Goal: Task Accomplishment & Management: Complete application form

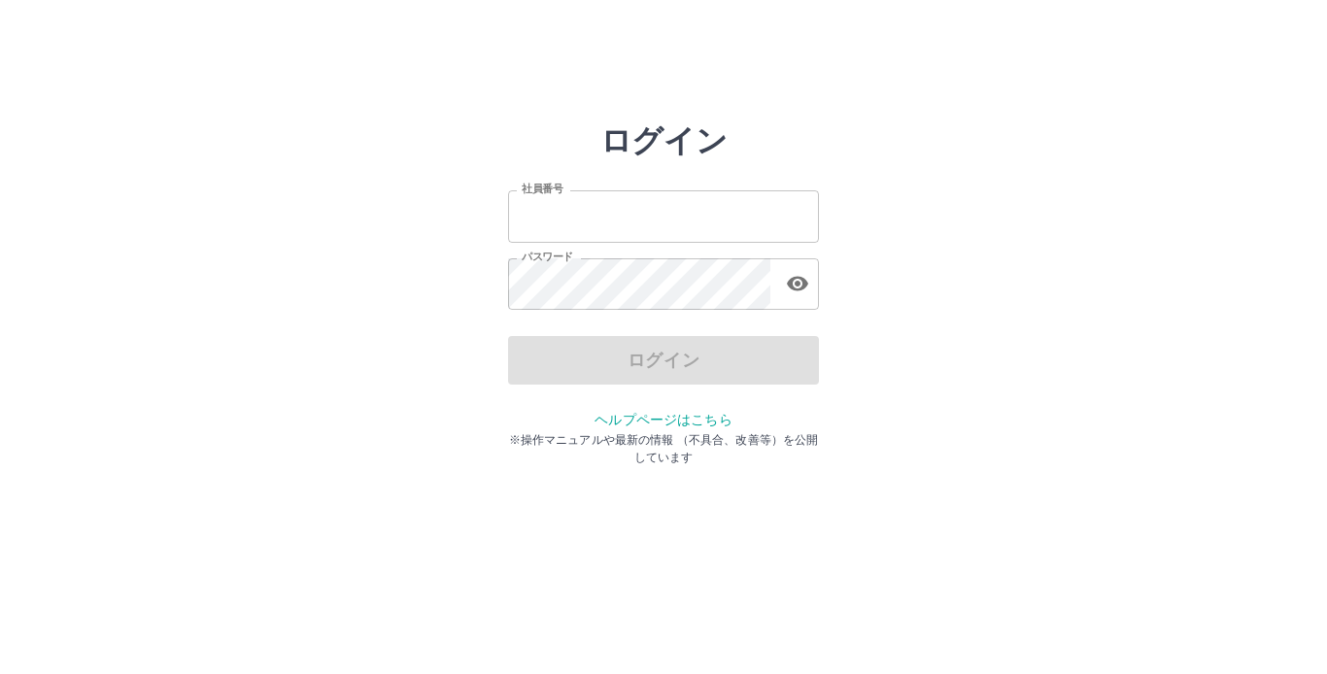
type input "*******"
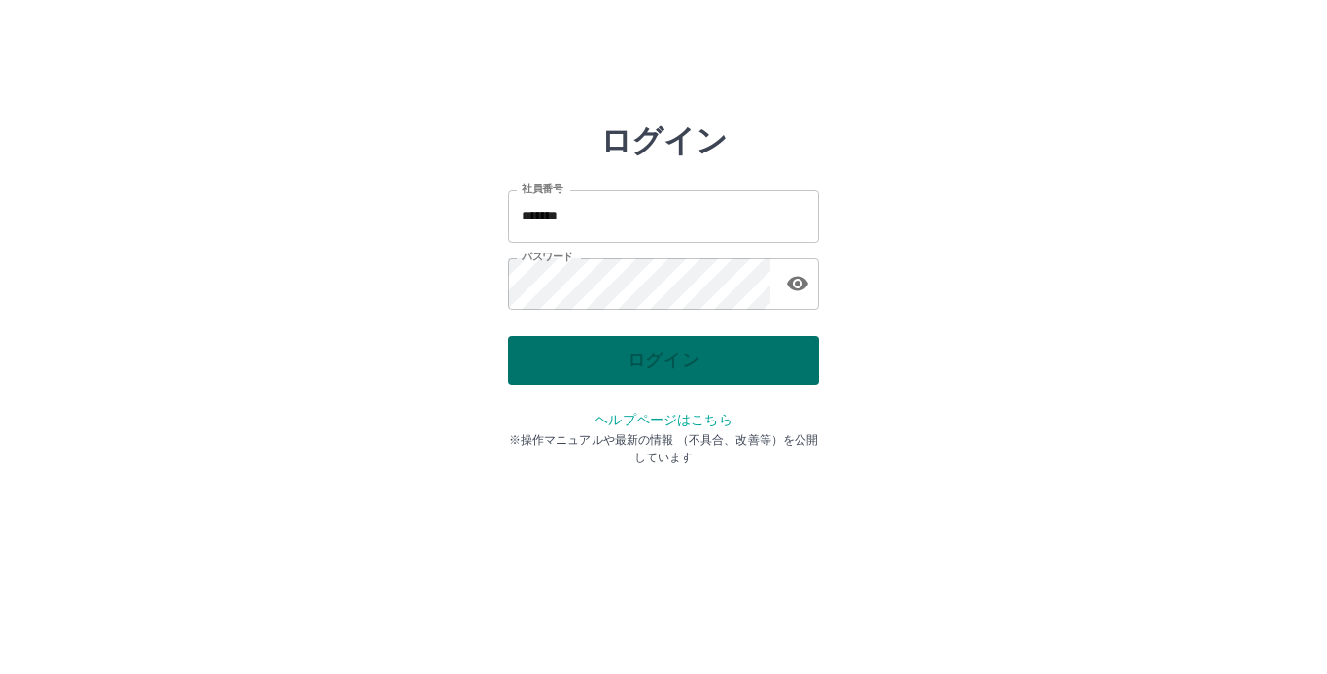
click at [677, 361] on div "ログイン" at bounding box center [663, 360] width 311 height 49
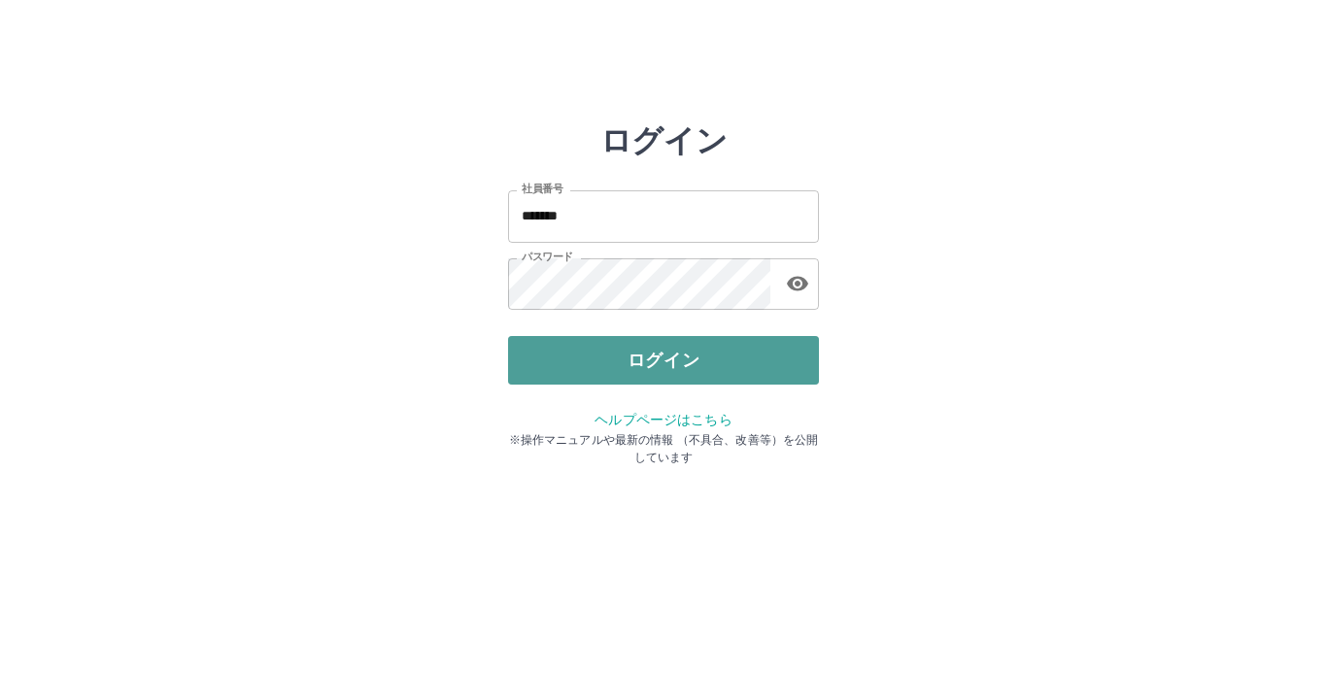
click at [677, 361] on button "ログイン" at bounding box center [663, 360] width 311 height 49
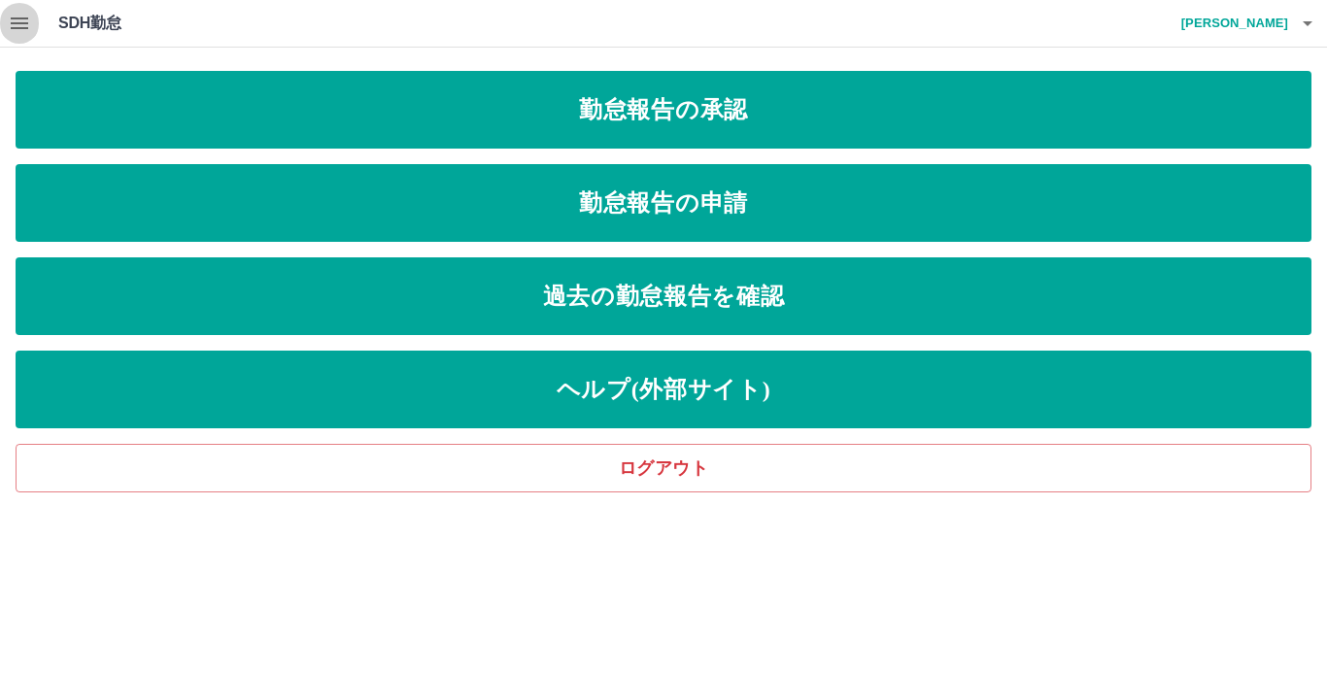
click at [22, 24] on icon "button" at bounding box center [19, 23] width 17 height 12
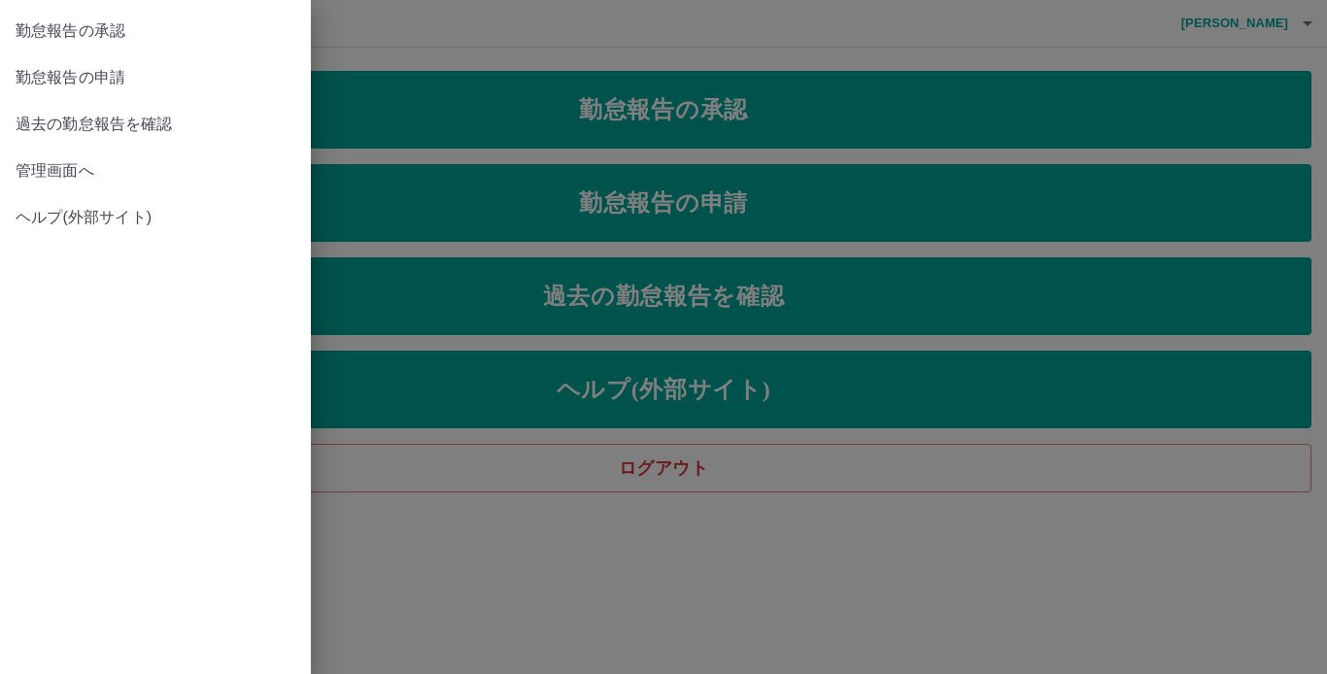
click at [535, 196] on div at bounding box center [663, 337] width 1327 height 674
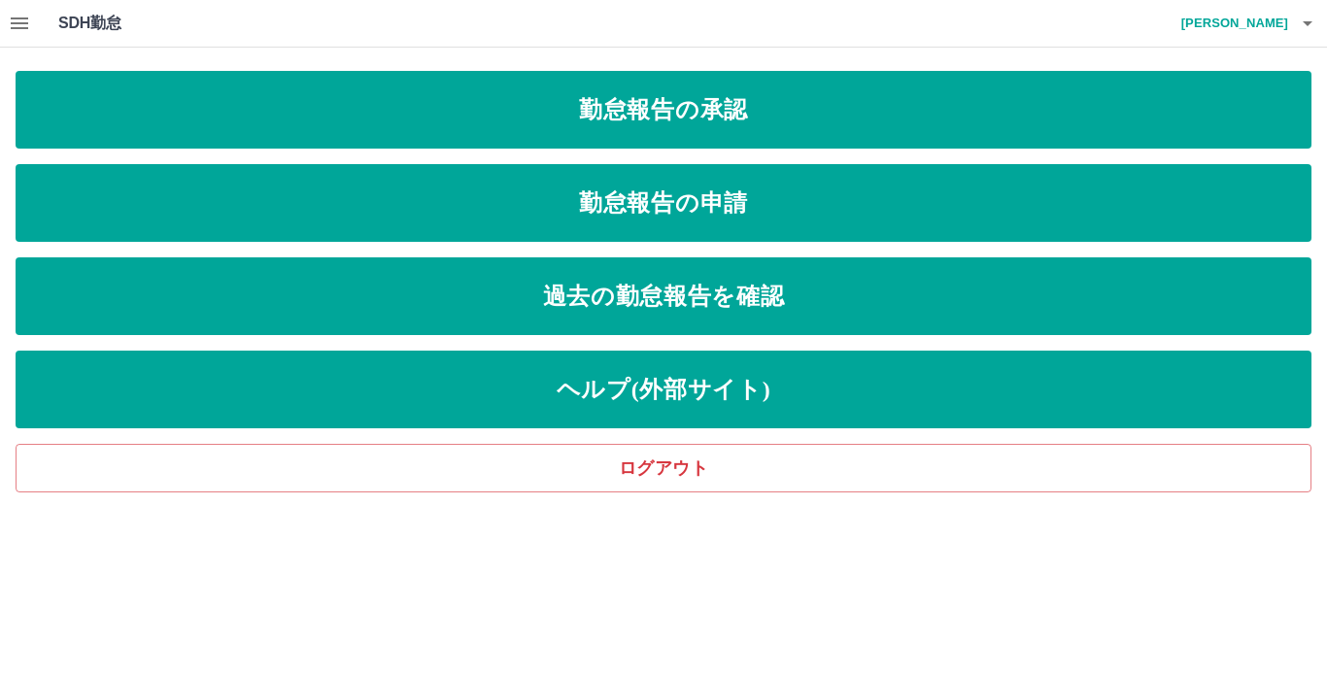
click at [535, 196] on link "勤怠報告の申請" at bounding box center [664, 203] width 1296 height 78
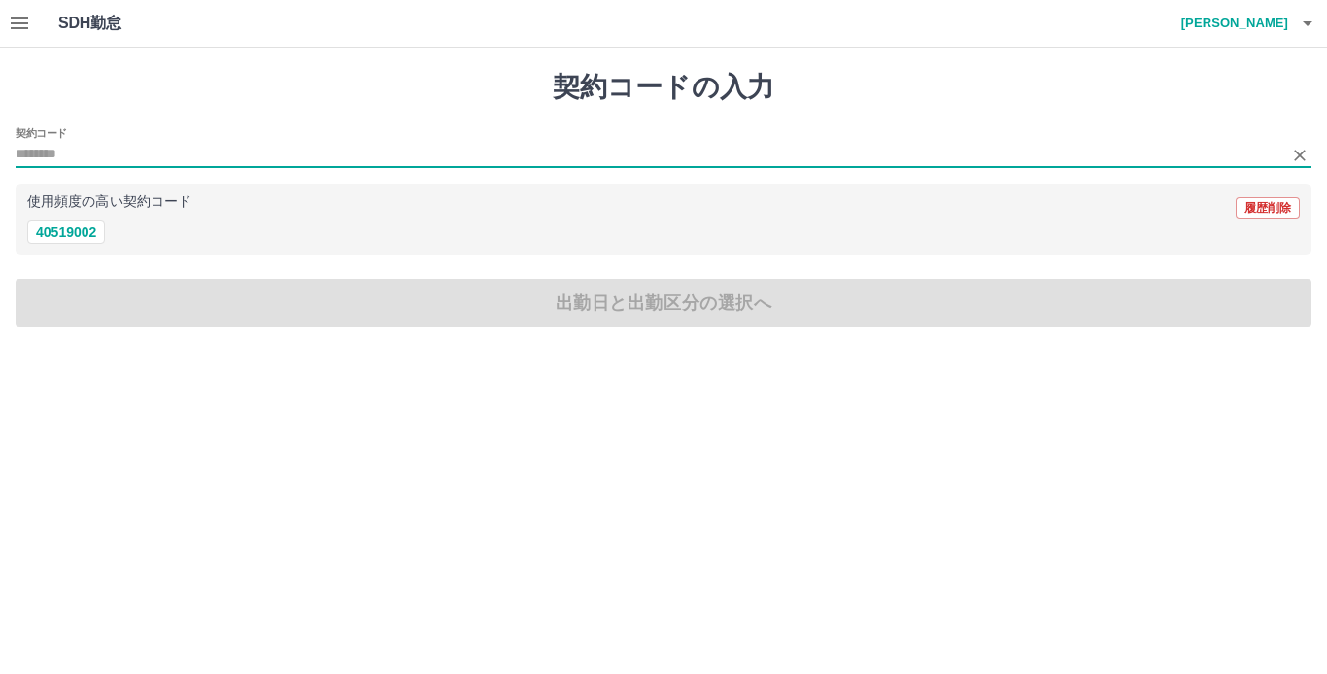
click at [181, 166] on input "契約コード" at bounding box center [649, 155] width 1267 height 24
click at [86, 239] on button "40519002" at bounding box center [66, 231] width 78 height 23
type input "********"
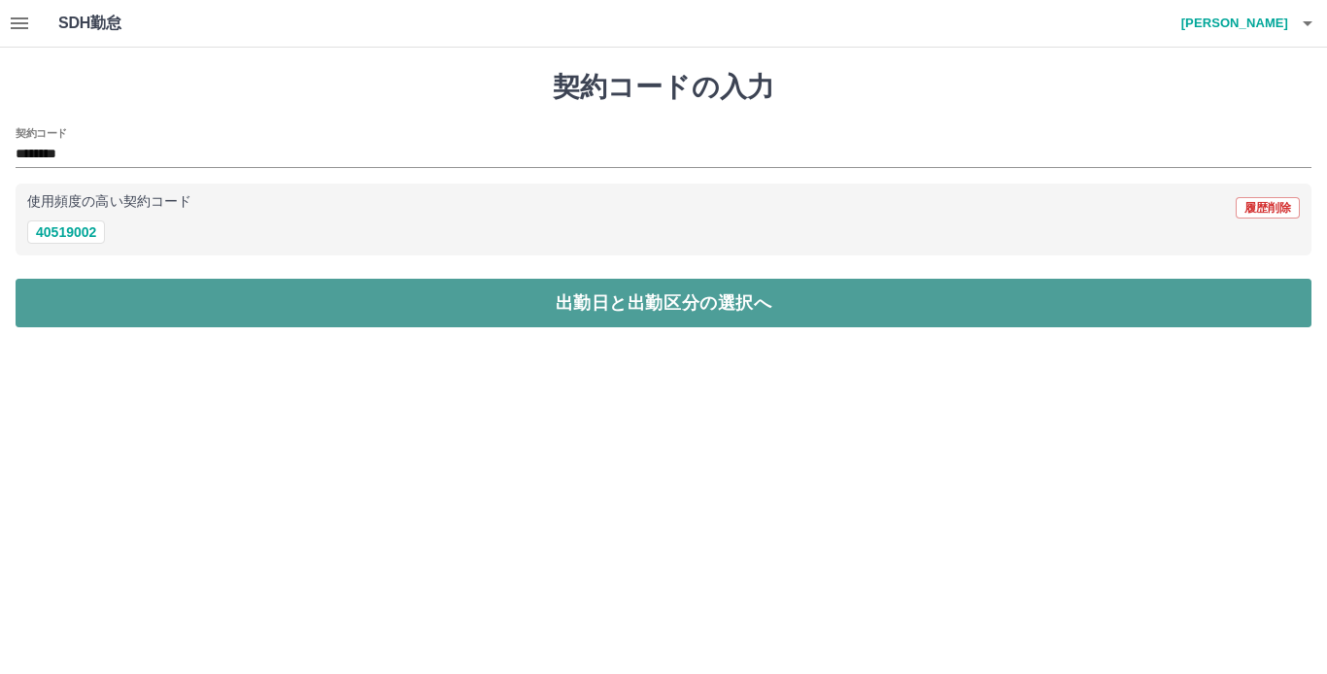
click at [595, 315] on button "出勤日と出勤区分の選択へ" at bounding box center [664, 303] width 1296 height 49
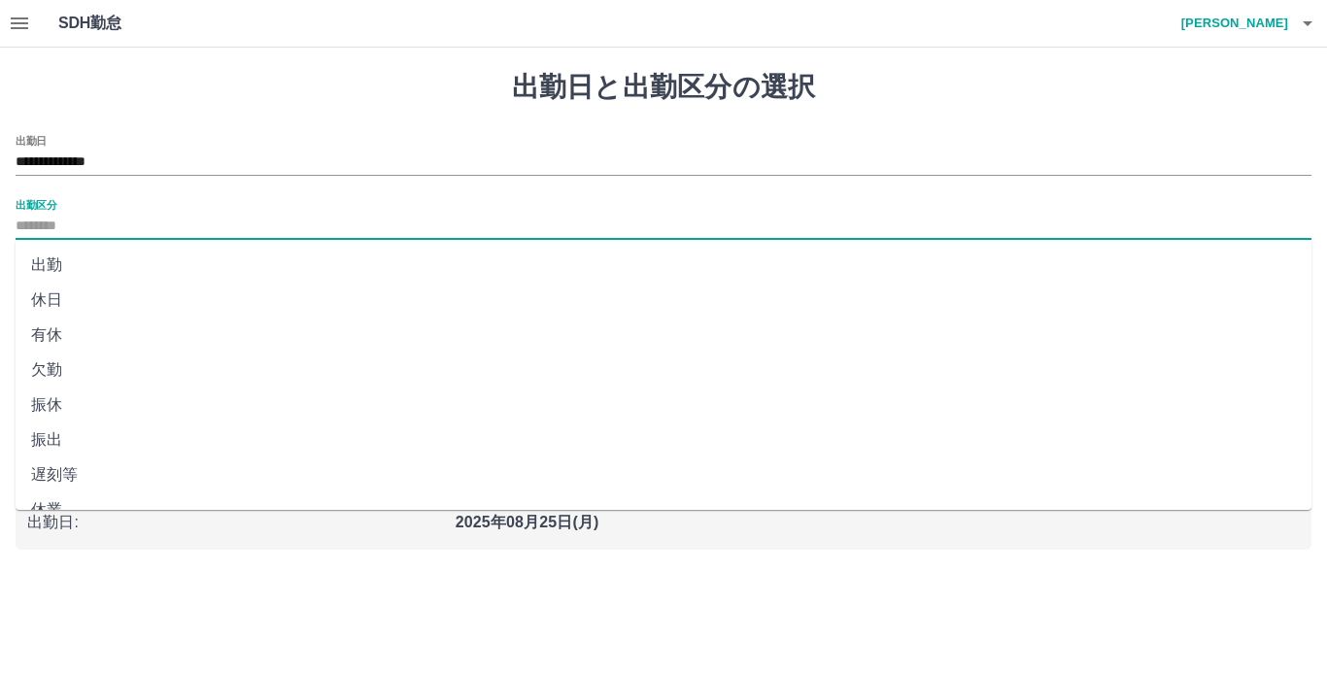
click at [136, 235] on input "出勤区分" at bounding box center [664, 227] width 1296 height 24
click at [233, 170] on input "**********" at bounding box center [664, 163] width 1296 height 24
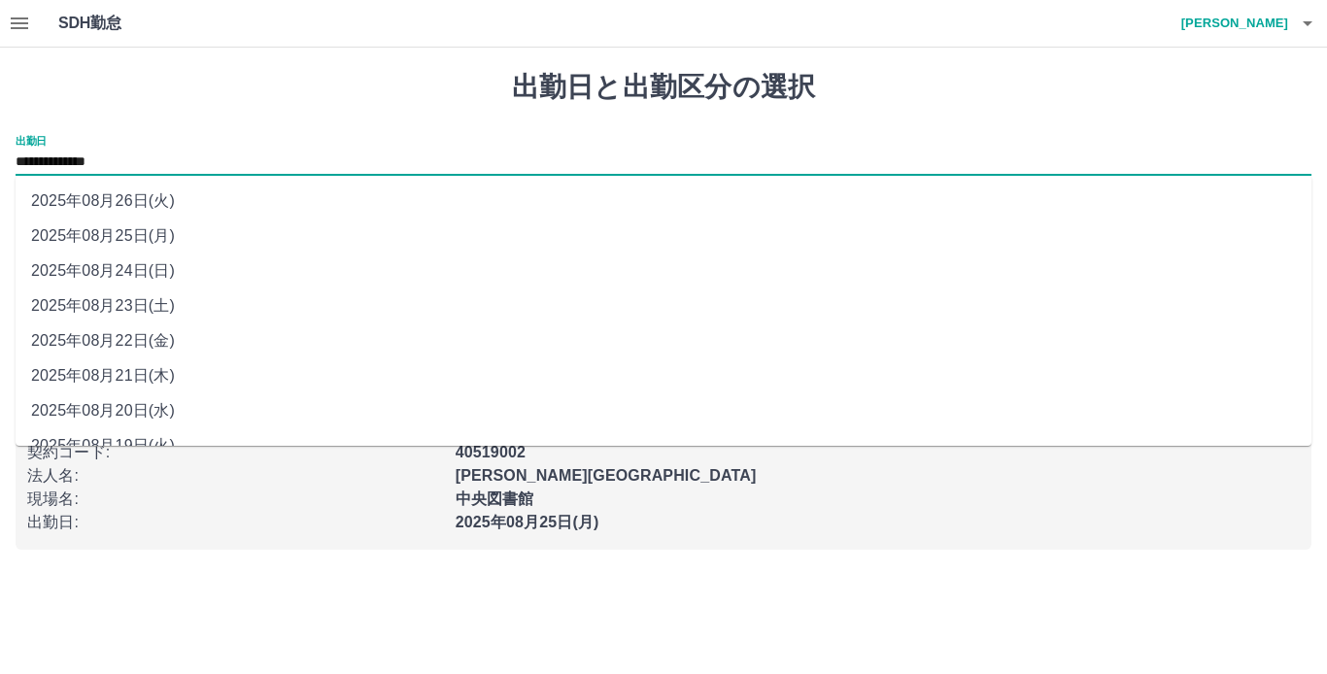
drag, startPoint x: 233, startPoint y: 170, endPoint x: 149, endPoint y: 268, distance: 129.5
click at [149, 268] on li "2025年08月24日(日)" at bounding box center [664, 271] width 1296 height 35
type input "**********"
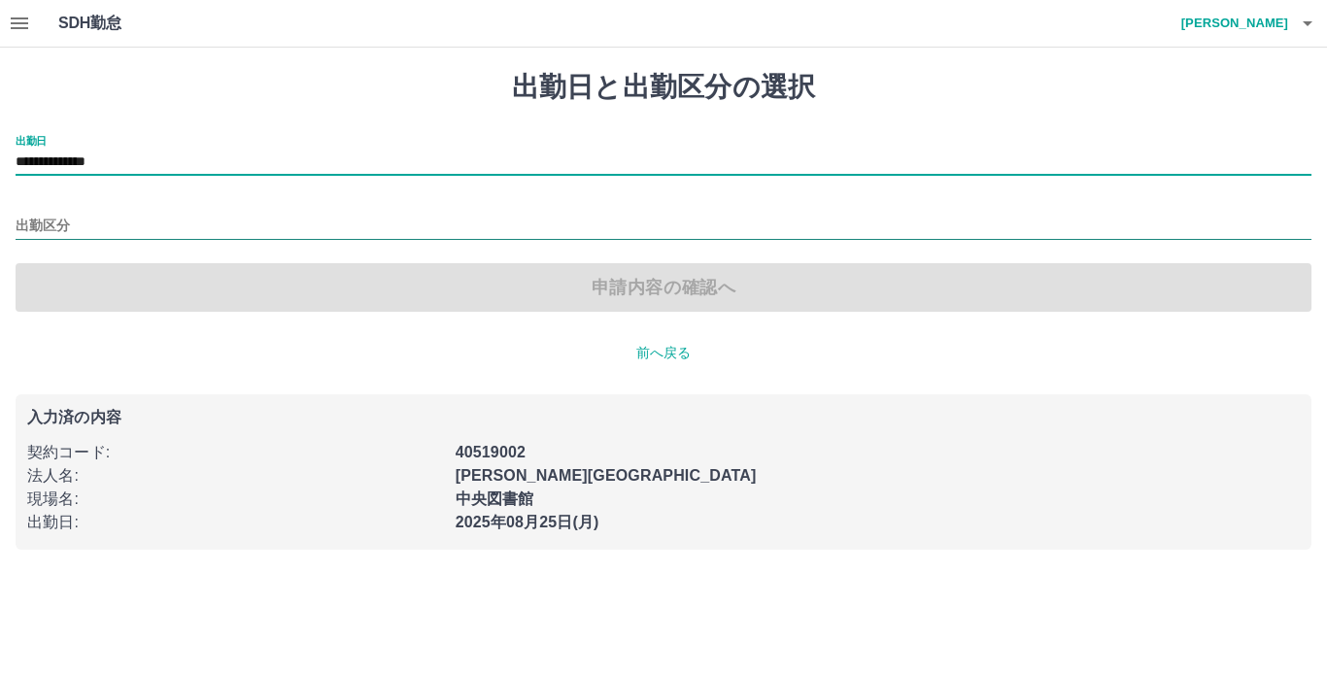
click at [137, 236] on input "出勤区分" at bounding box center [664, 227] width 1296 height 24
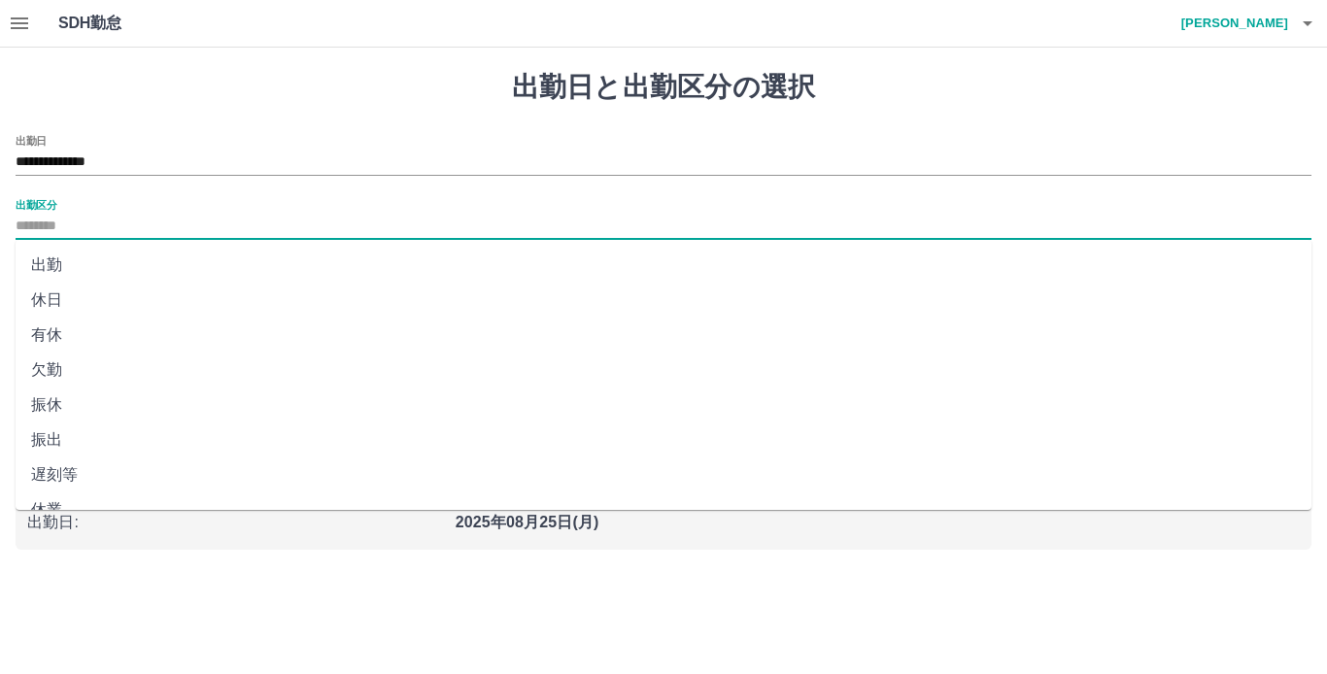
click at [74, 291] on li "休日" at bounding box center [664, 300] width 1296 height 35
type input "**"
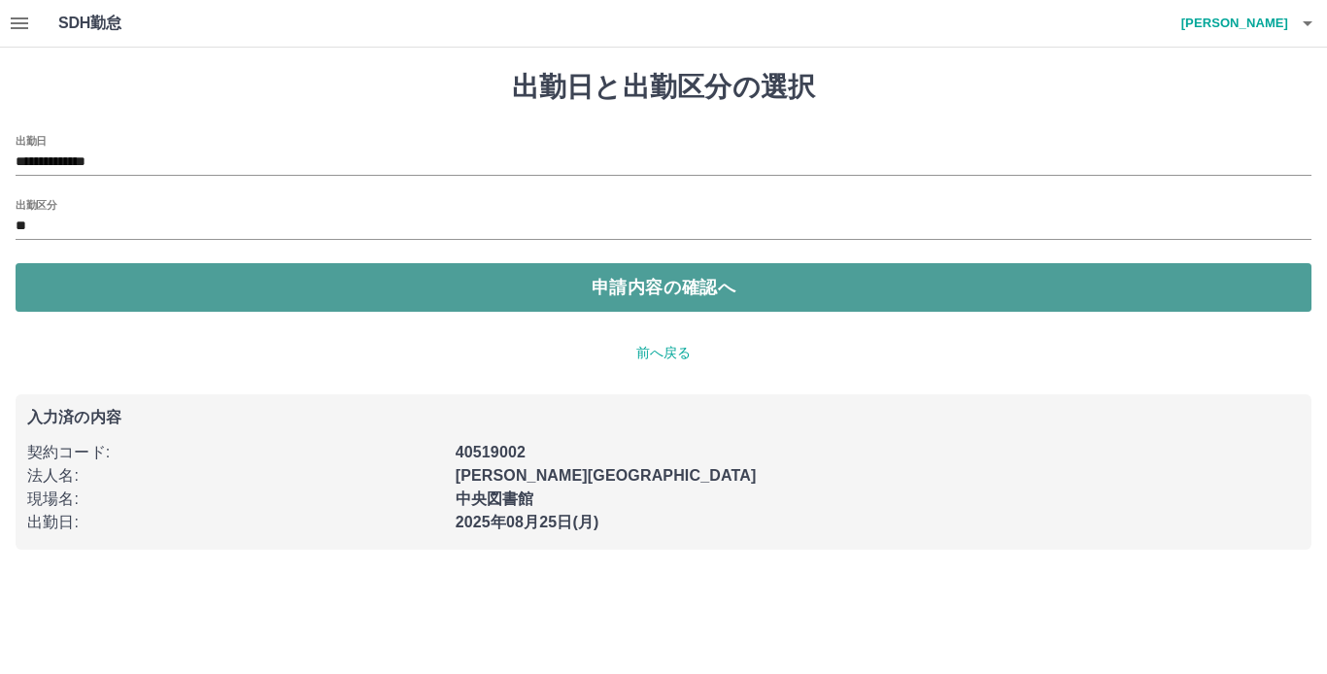
click at [589, 276] on button "申請内容の確認へ" at bounding box center [664, 287] width 1296 height 49
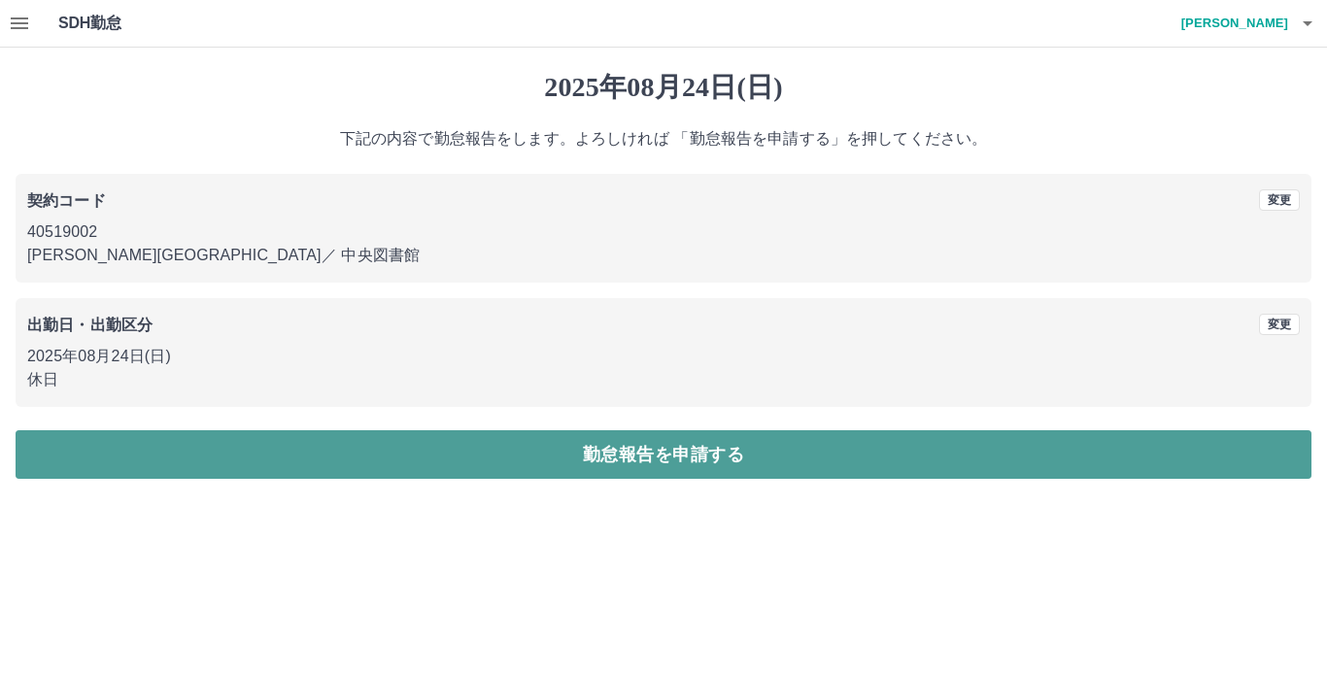
click at [626, 461] on button "勤怠報告を申請する" at bounding box center [664, 454] width 1296 height 49
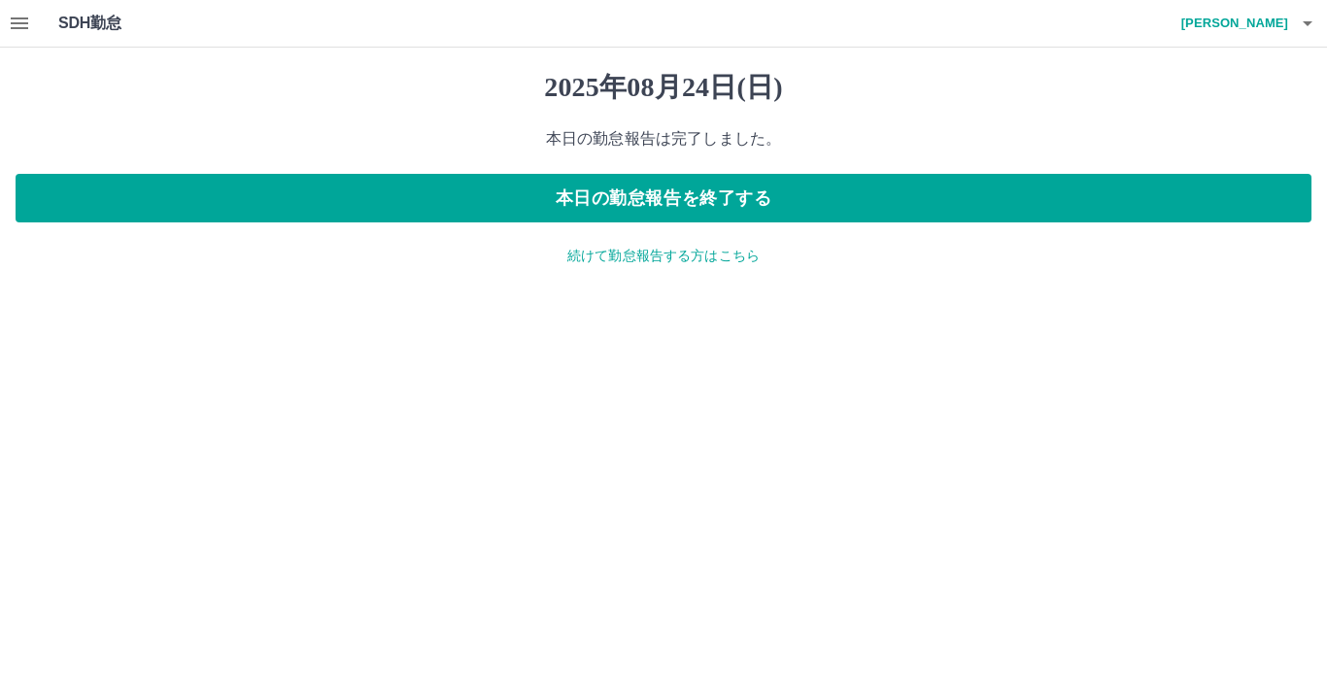
click at [596, 258] on p "続けて勤怠報告する方はこちら" at bounding box center [664, 256] width 1296 height 20
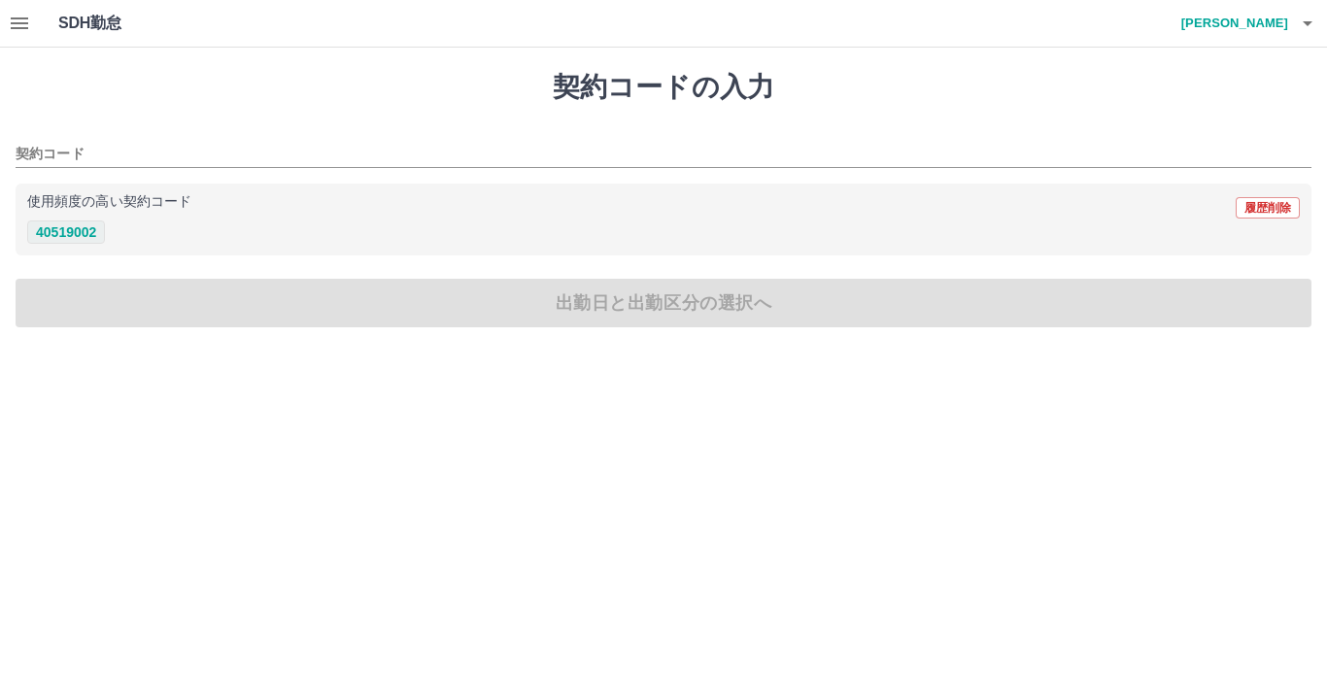
click at [78, 225] on button "40519002" at bounding box center [66, 231] width 78 height 23
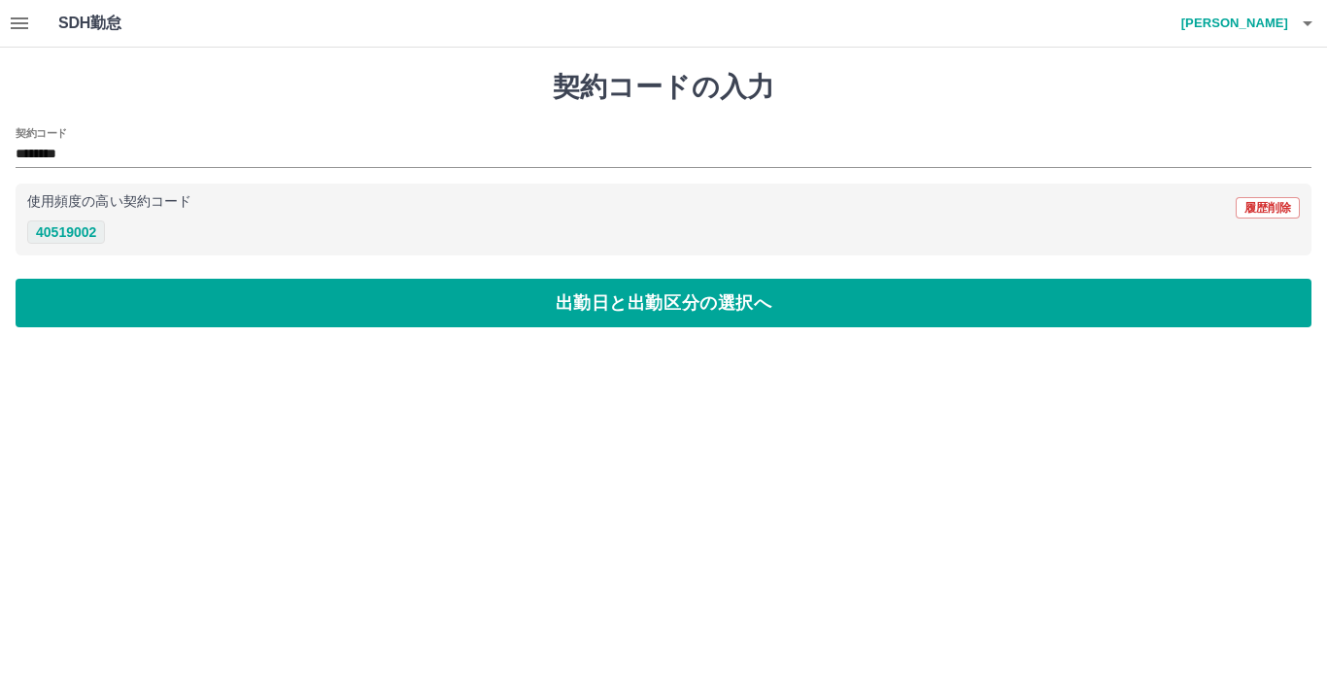
type input "********"
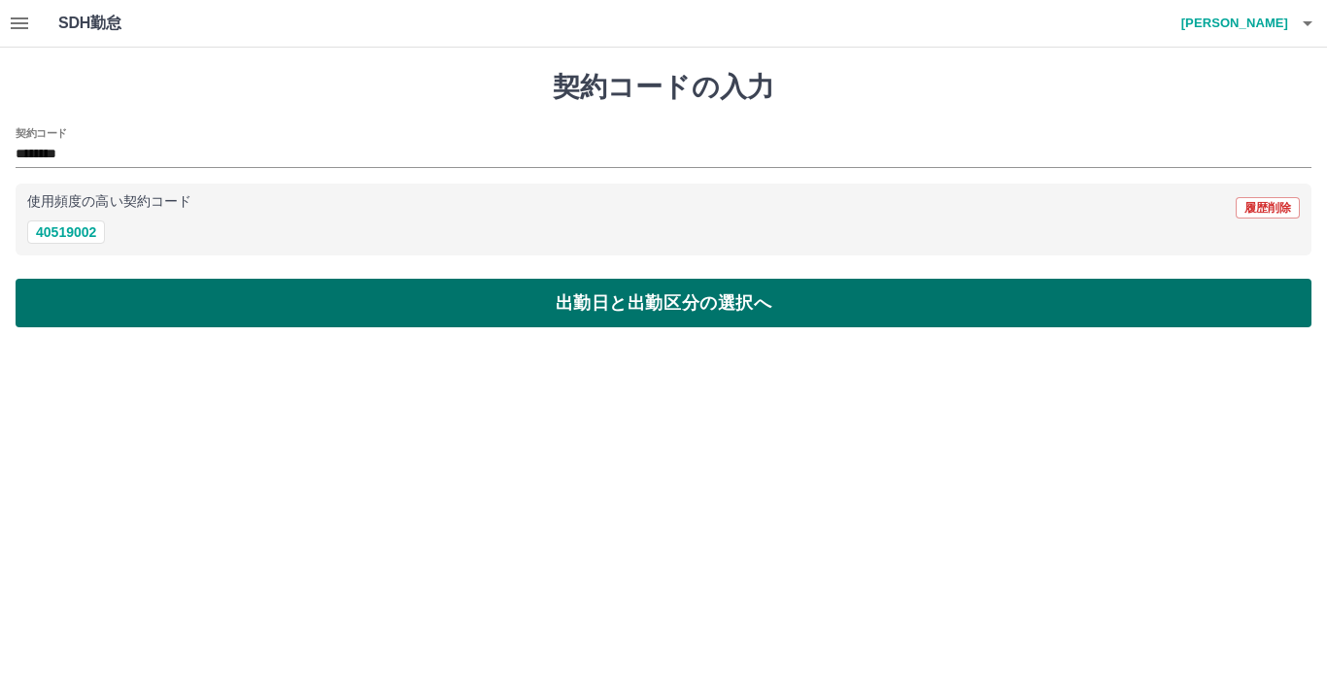
click at [597, 307] on button "出勤日と出勤区分の選択へ" at bounding box center [664, 303] width 1296 height 49
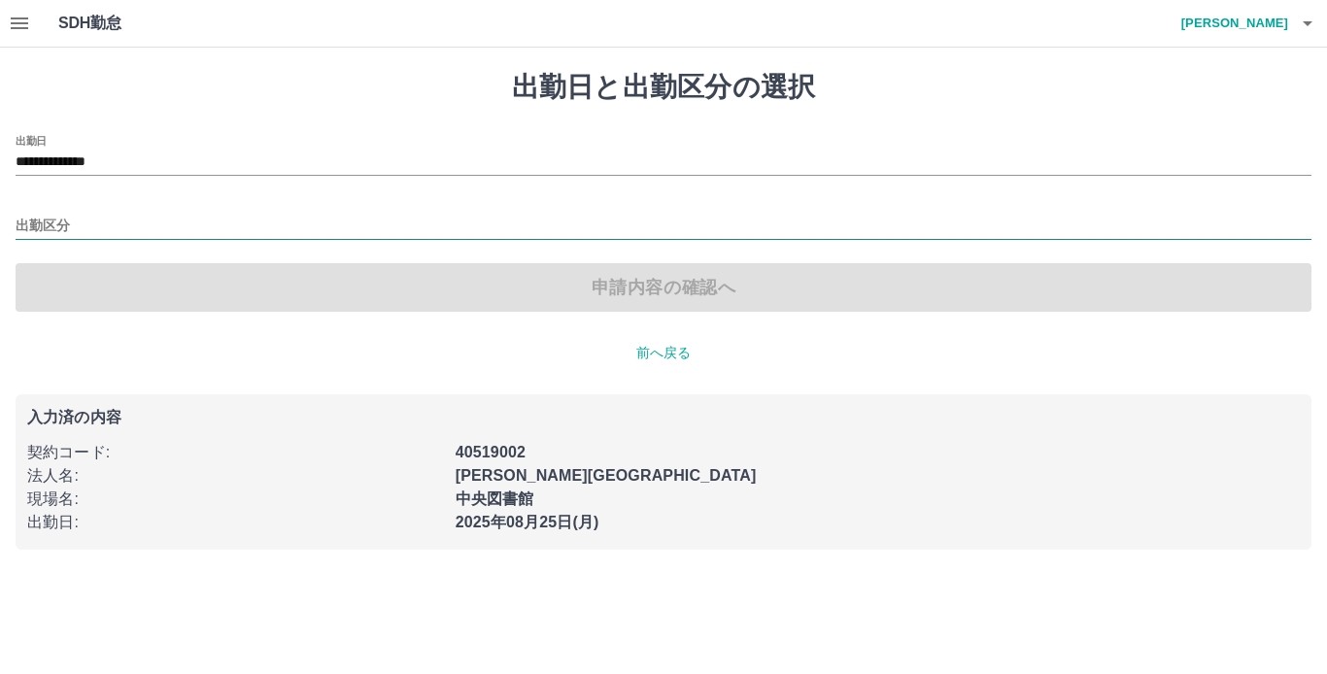
click at [104, 236] on input "出勤区分" at bounding box center [664, 227] width 1296 height 24
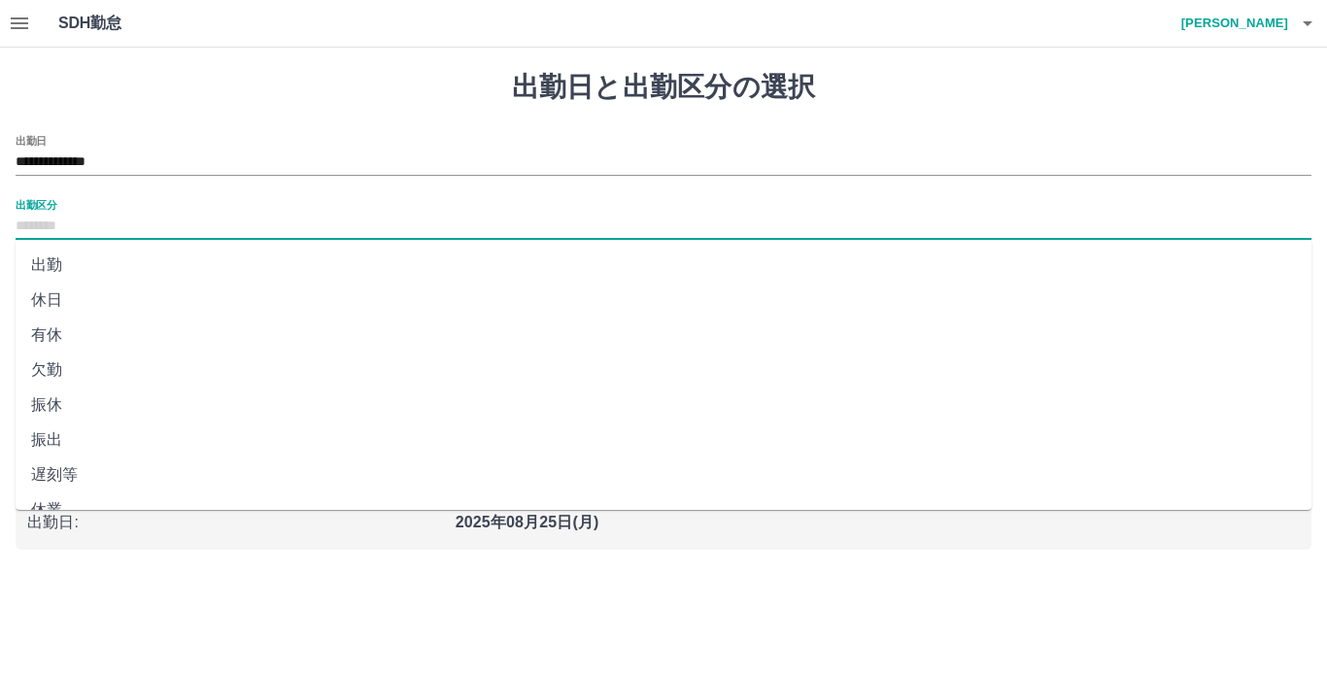
click at [73, 277] on li "出勤" at bounding box center [664, 265] width 1296 height 35
type input "**"
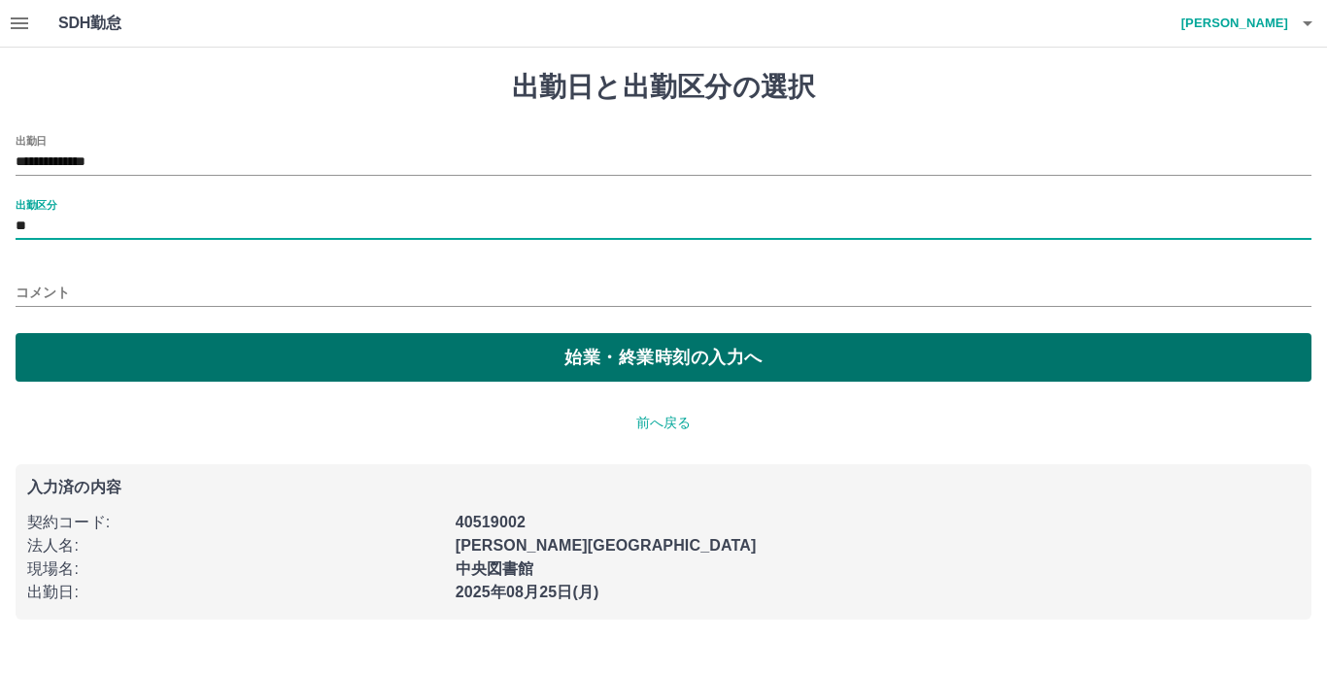
click at [553, 356] on button "始業・終業時刻の入力へ" at bounding box center [664, 357] width 1296 height 49
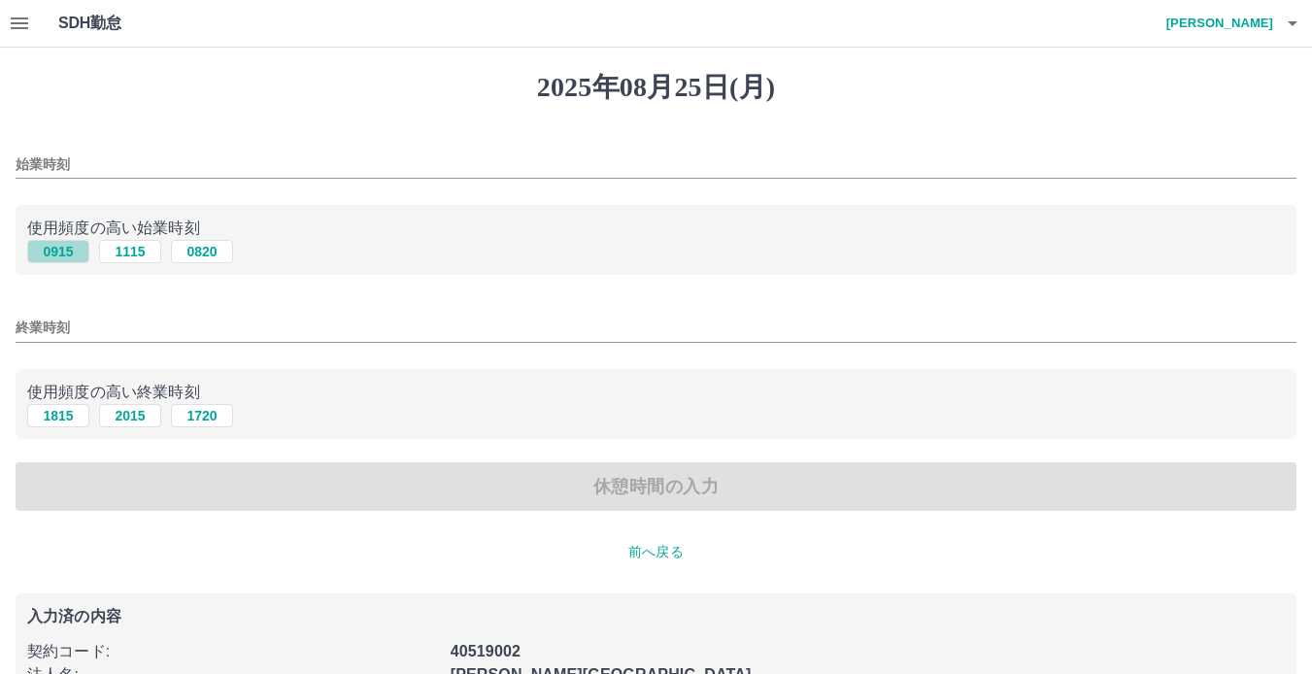
click at [77, 255] on button "0915" at bounding box center [58, 251] width 62 height 23
type input "****"
click at [69, 419] on button "1815" at bounding box center [58, 415] width 62 height 23
type input "****"
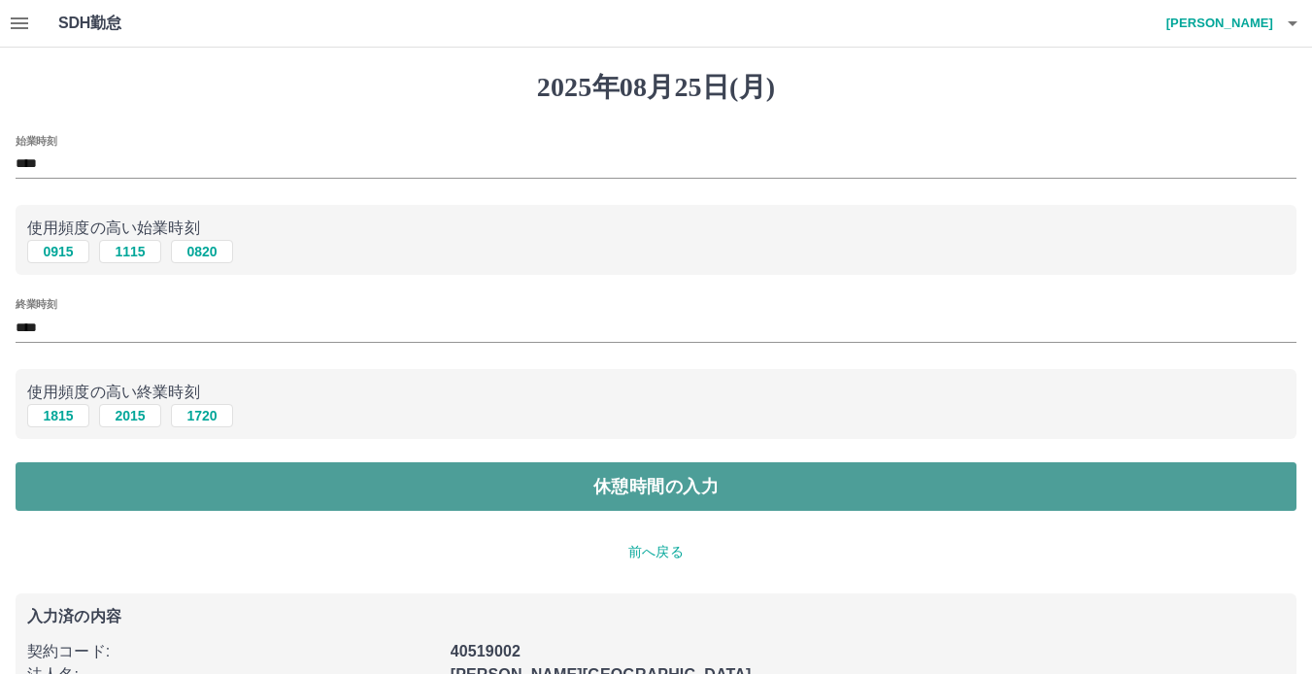
click at [366, 492] on button "休憩時間の入力" at bounding box center [656, 486] width 1281 height 49
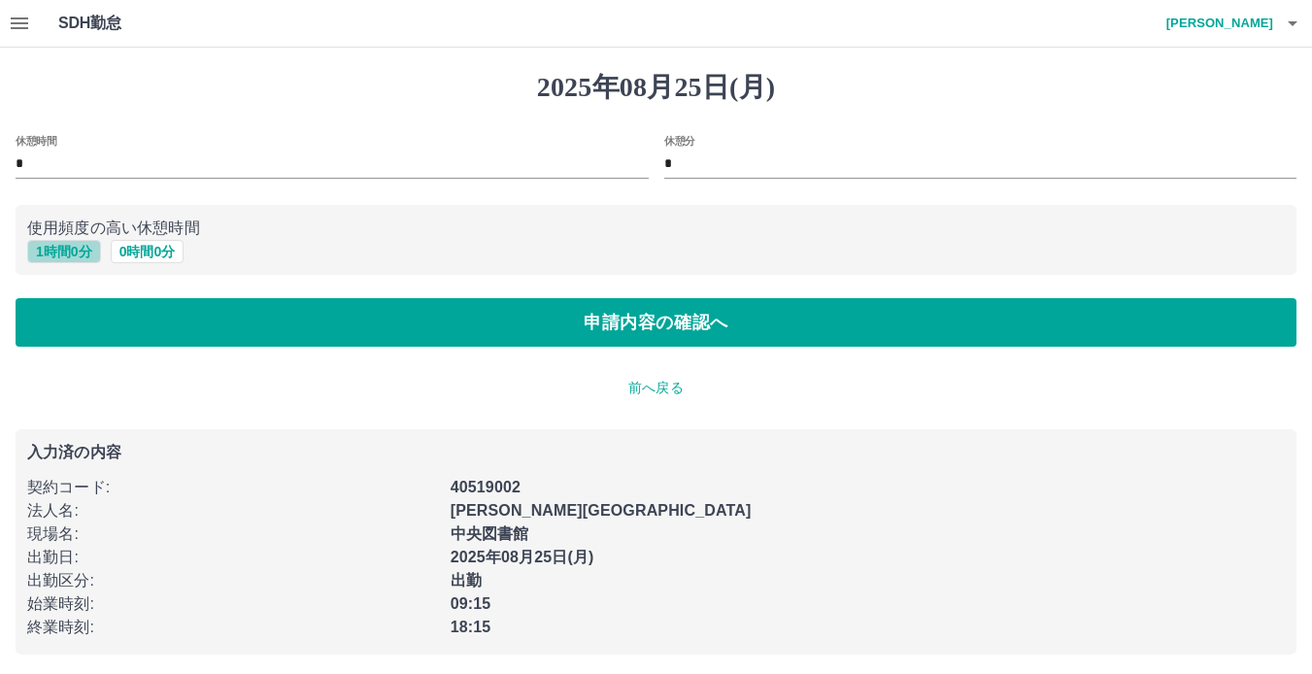
click at [75, 251] on button "1 時間 0 分" at bounding box center [64, 251] width 74 height 23
type input "*"
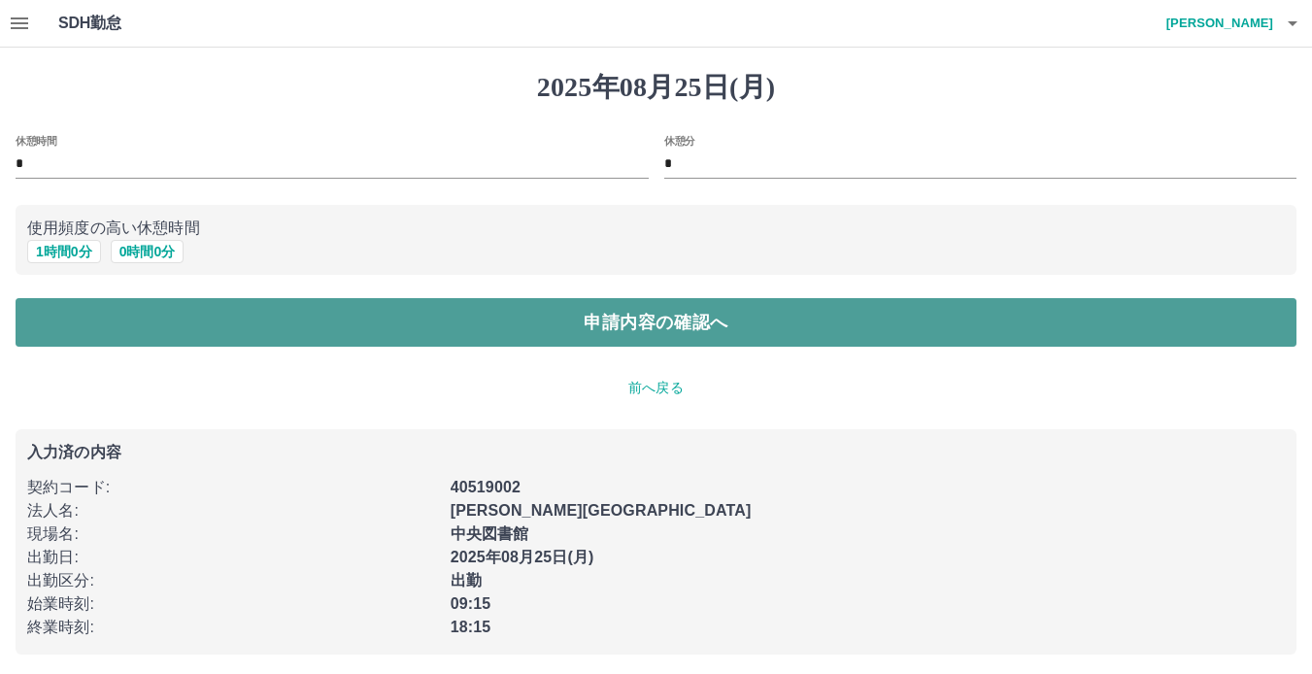
click at [104, 333] on button "申請内容の確認へ" at bounding box center [656, 322] width 1281 height 49
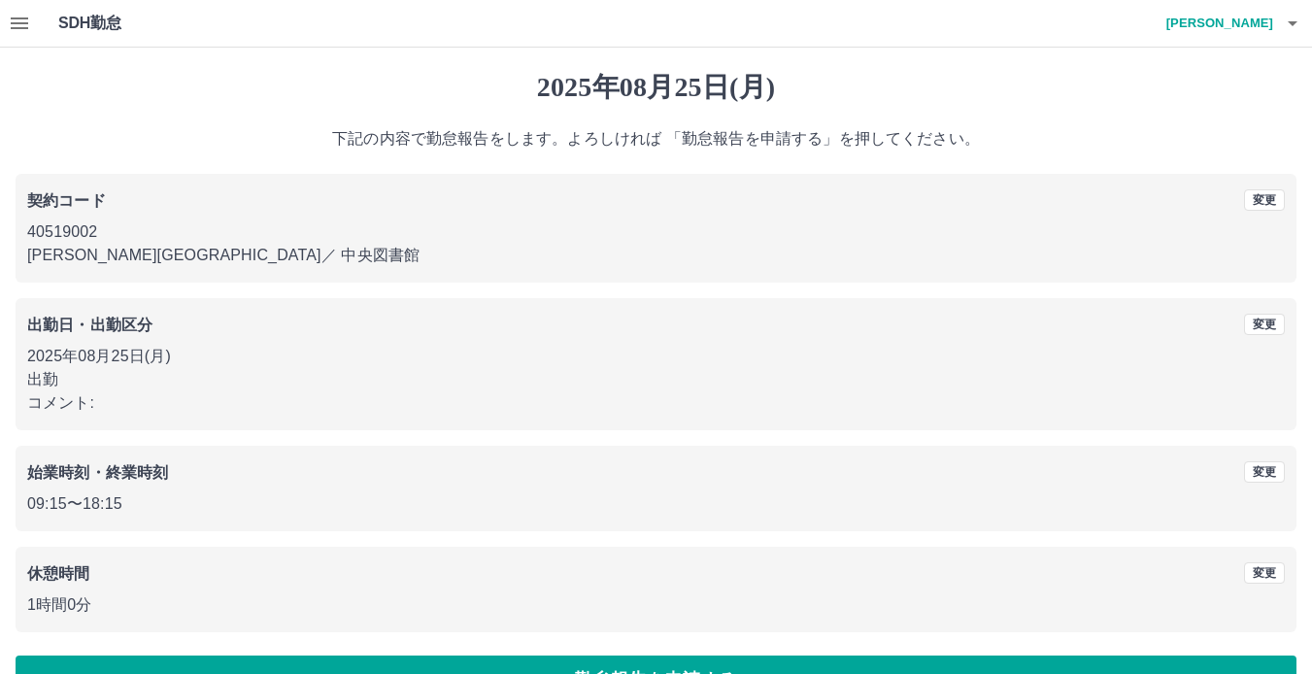
scroll to position [53, 0]
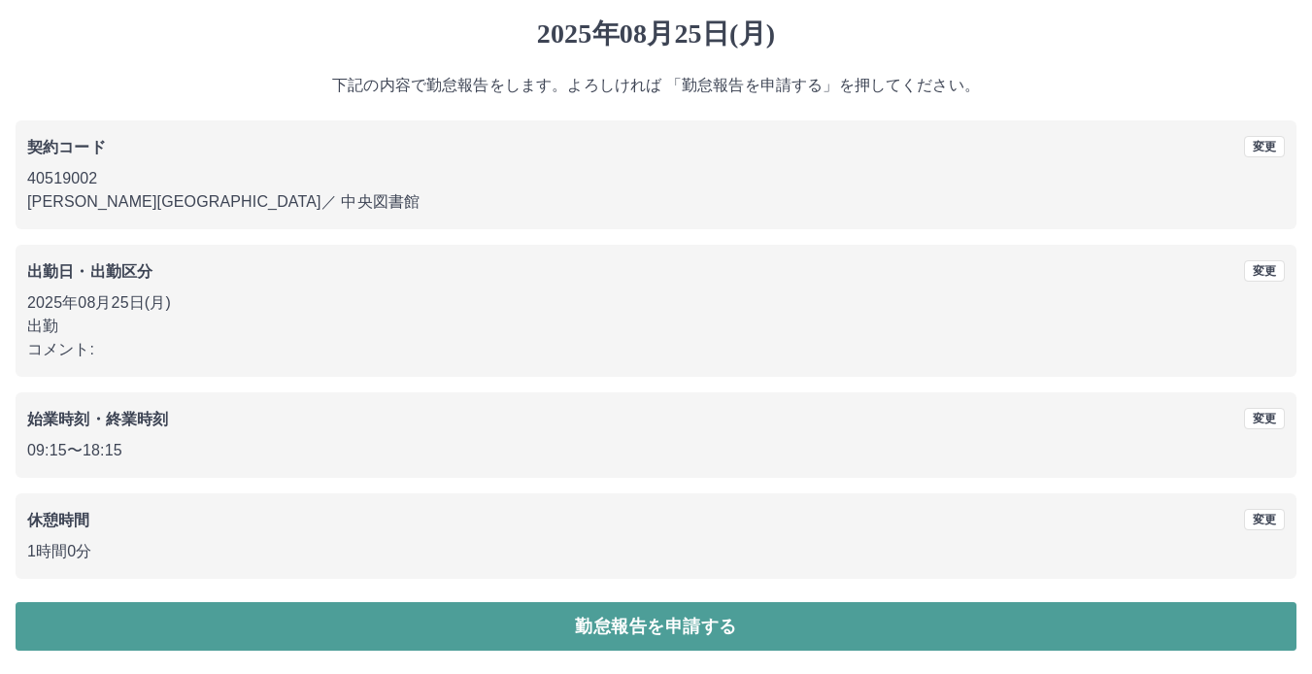
click at [580, 620] on button "勤怠報告を申請する" at bounding box center [656, 626] width 1281 height 49
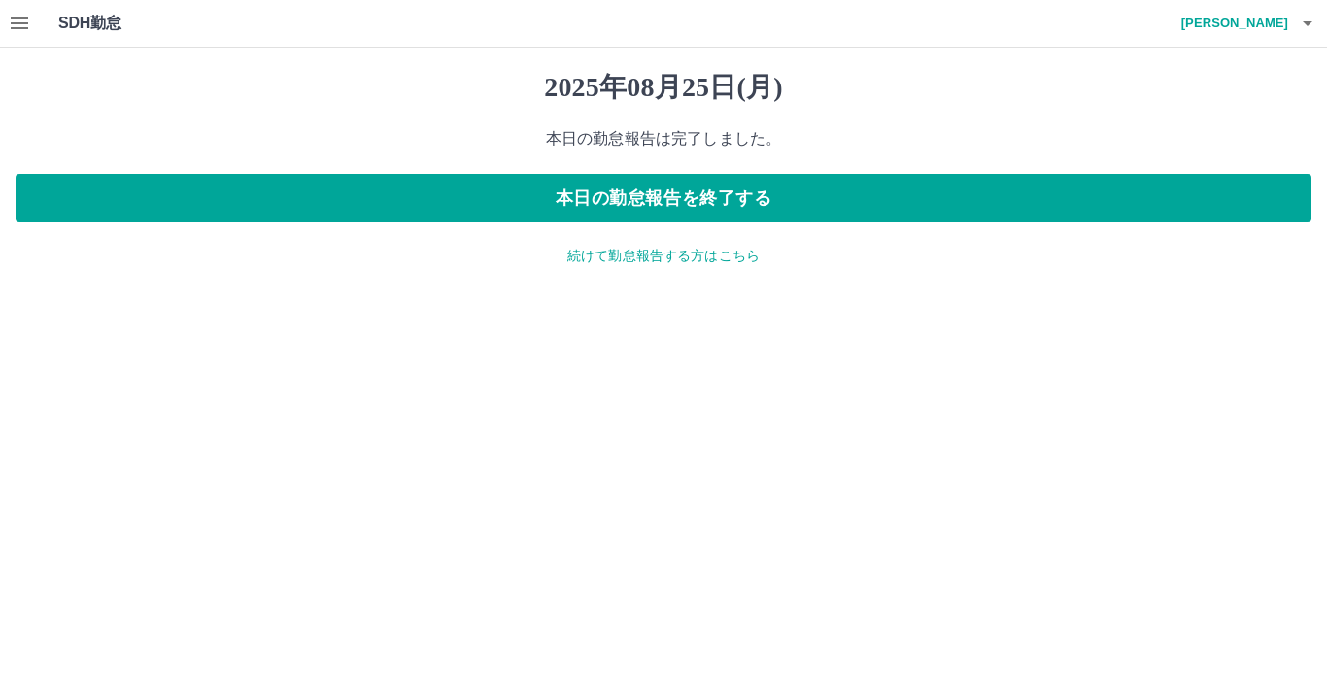
click at [26, 17] on icon "button" at bounding box center [19, 23] width 23 height 23
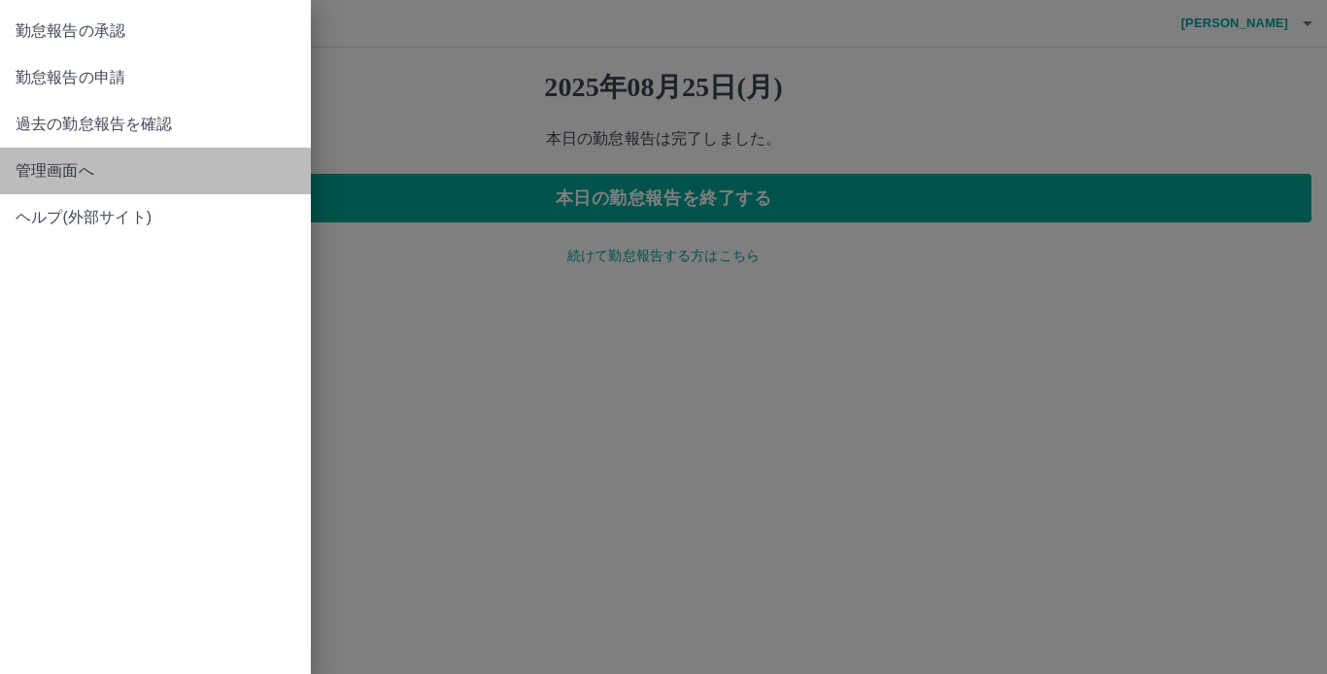
click at [33, 174] on span "管理画面へ" at bounding box center [156, 170] width 280 height 23
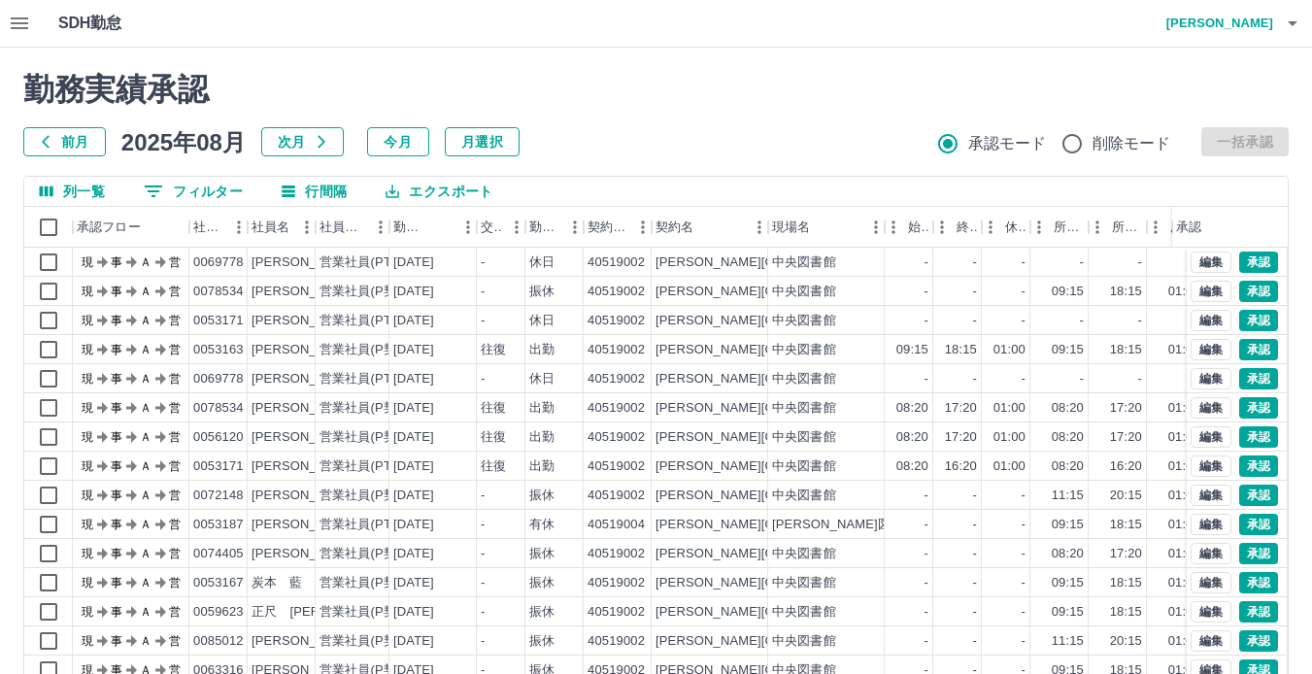
click at [1293, 22] on icon "button" at bounding box center [1293, 23] width 10 height 5
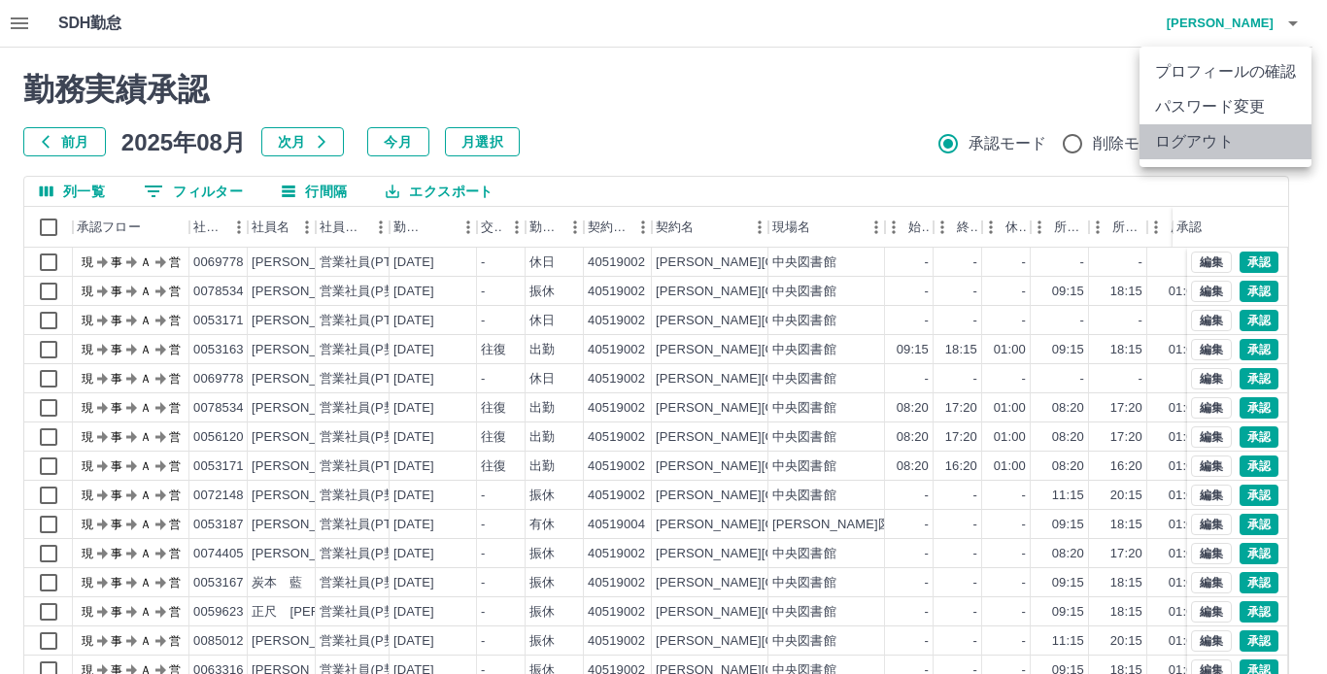
click at [1244, 133] on li "ログアウト" at bounding box center [1225, 141] width 172 height 35
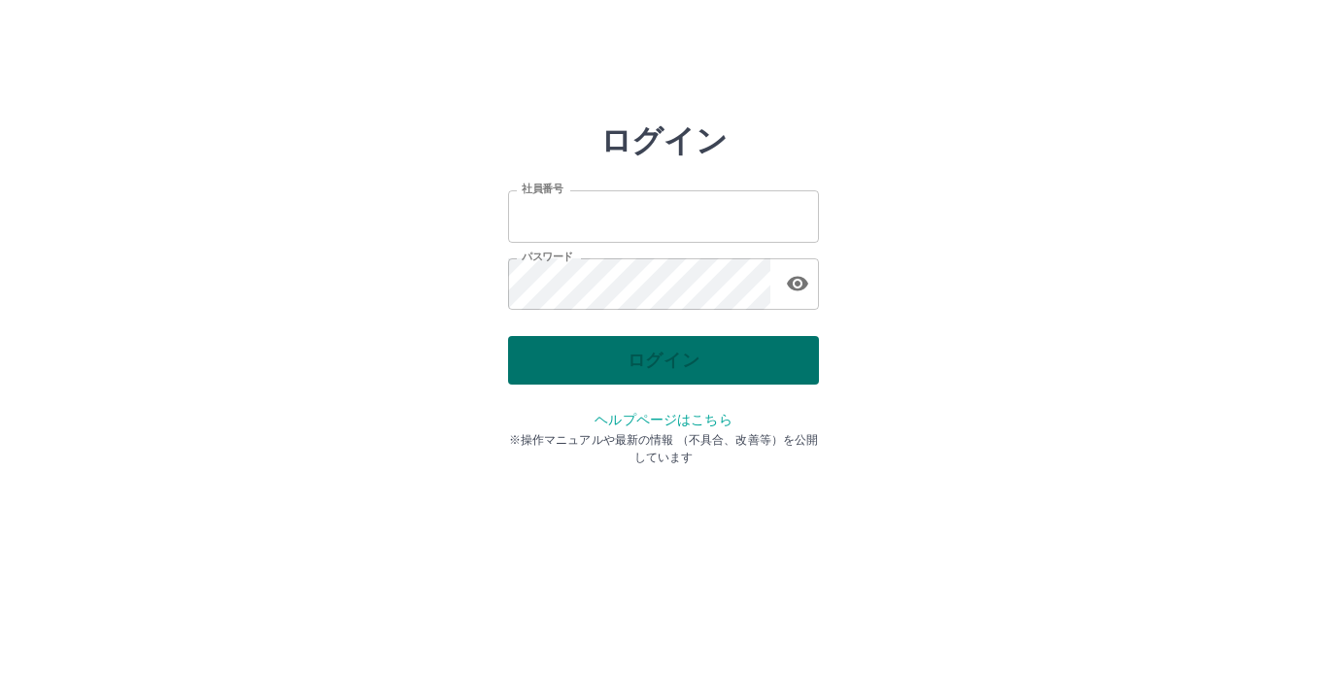
type input "*******"
click at [685, 369] on div "ログイン" at bounding box center [663, 360] width 311 height 49
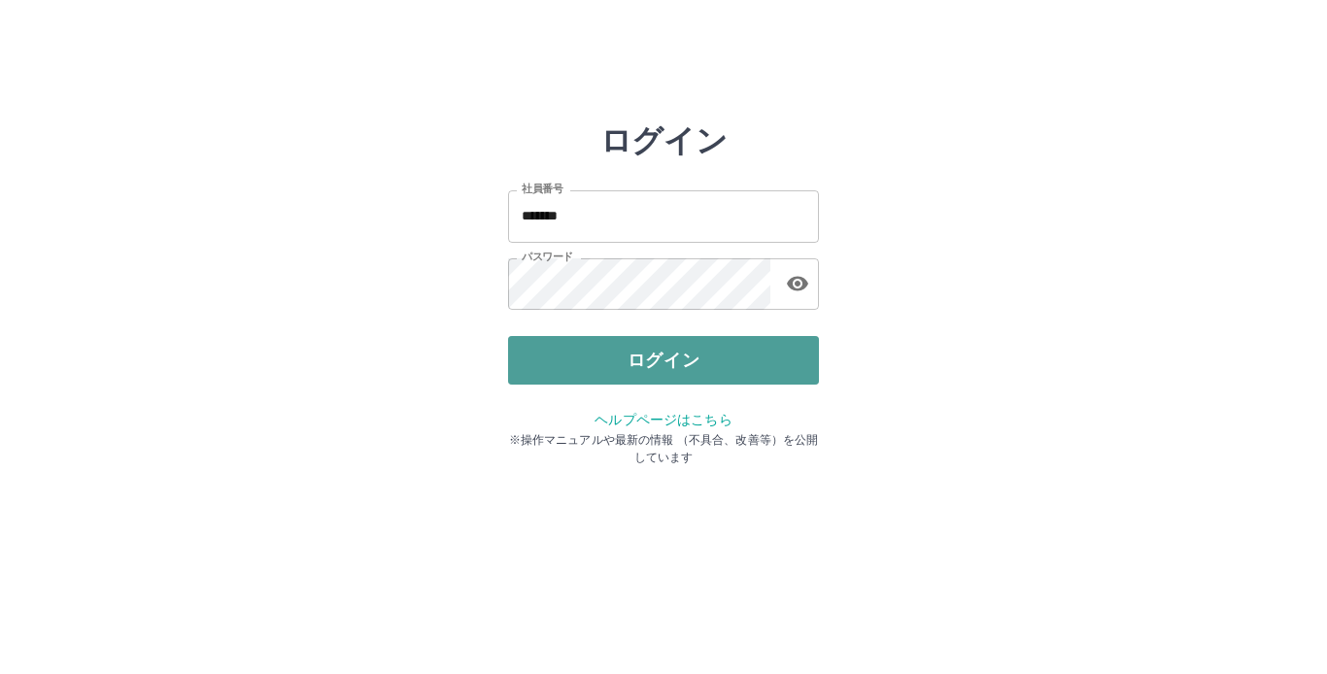
click at [679, 370] on button "ログイン" at bounding box center [663, 360] width 311 height 49
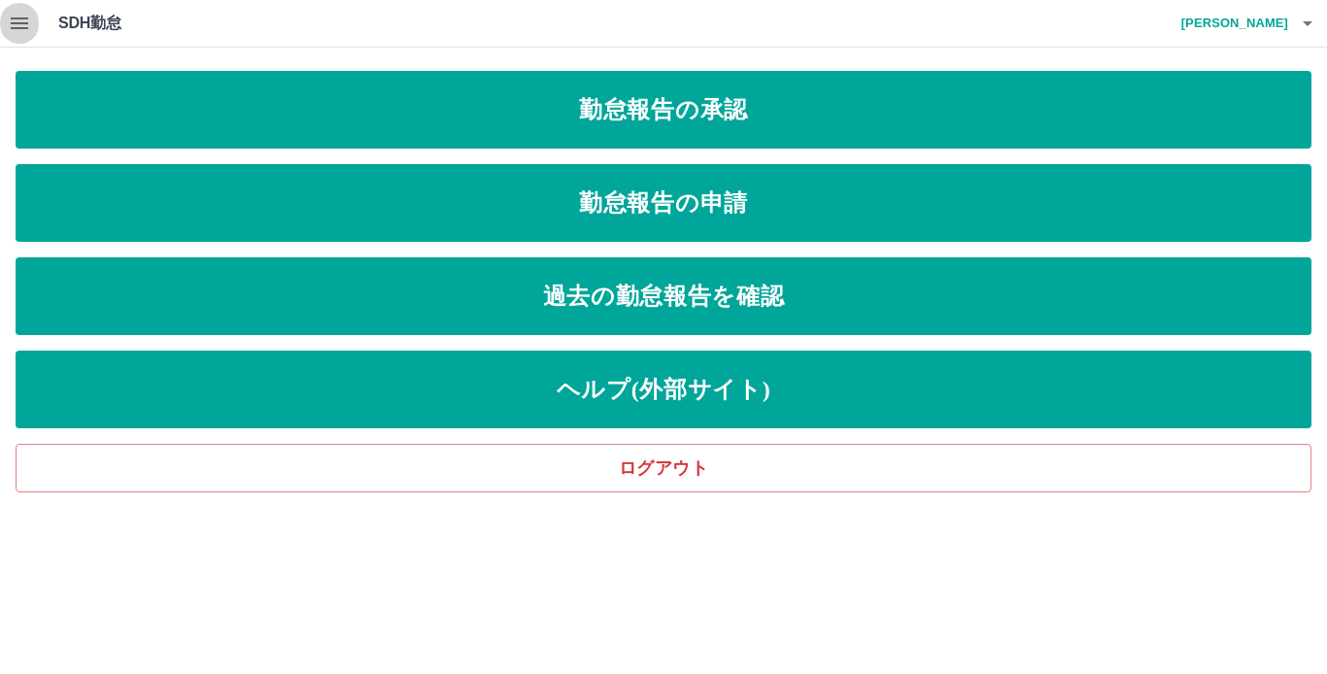
click at [10, 27] on icon "button" at bounding box center [19, 23] width 23 height 23
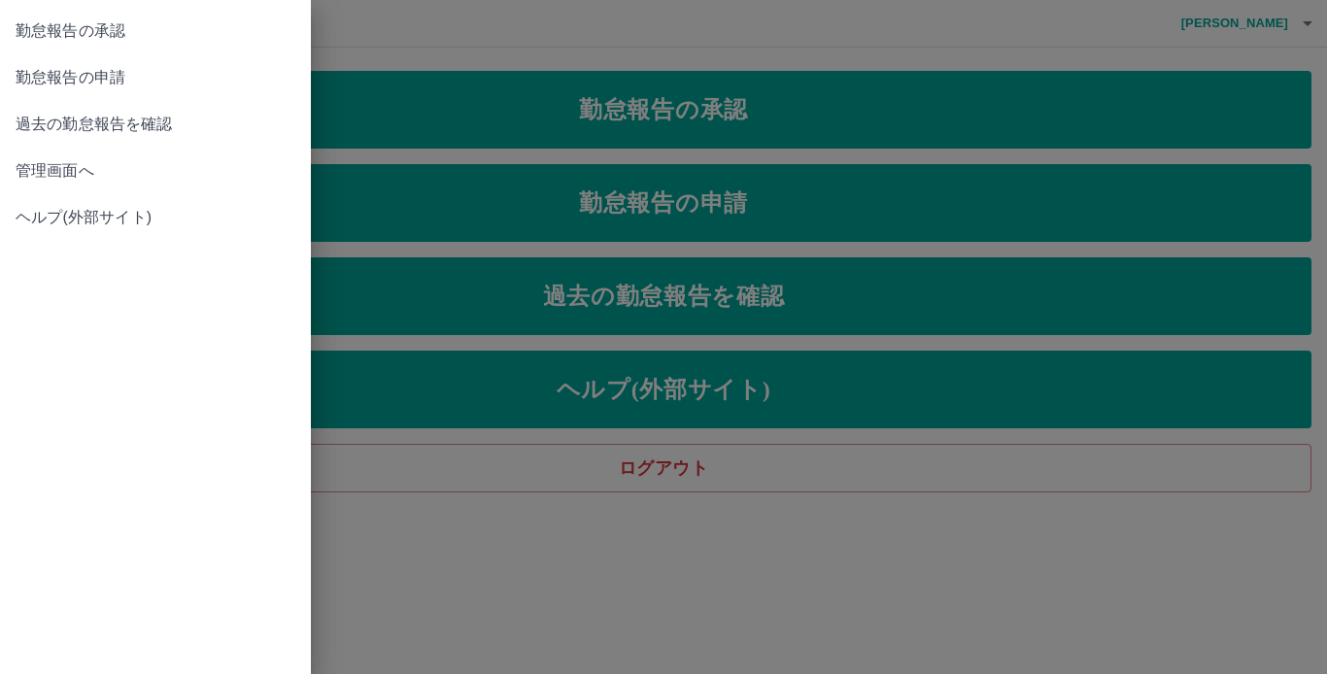
click at [167, 163] on span "管理画面へ" at bounding box center [156, 170] width 280 height 23
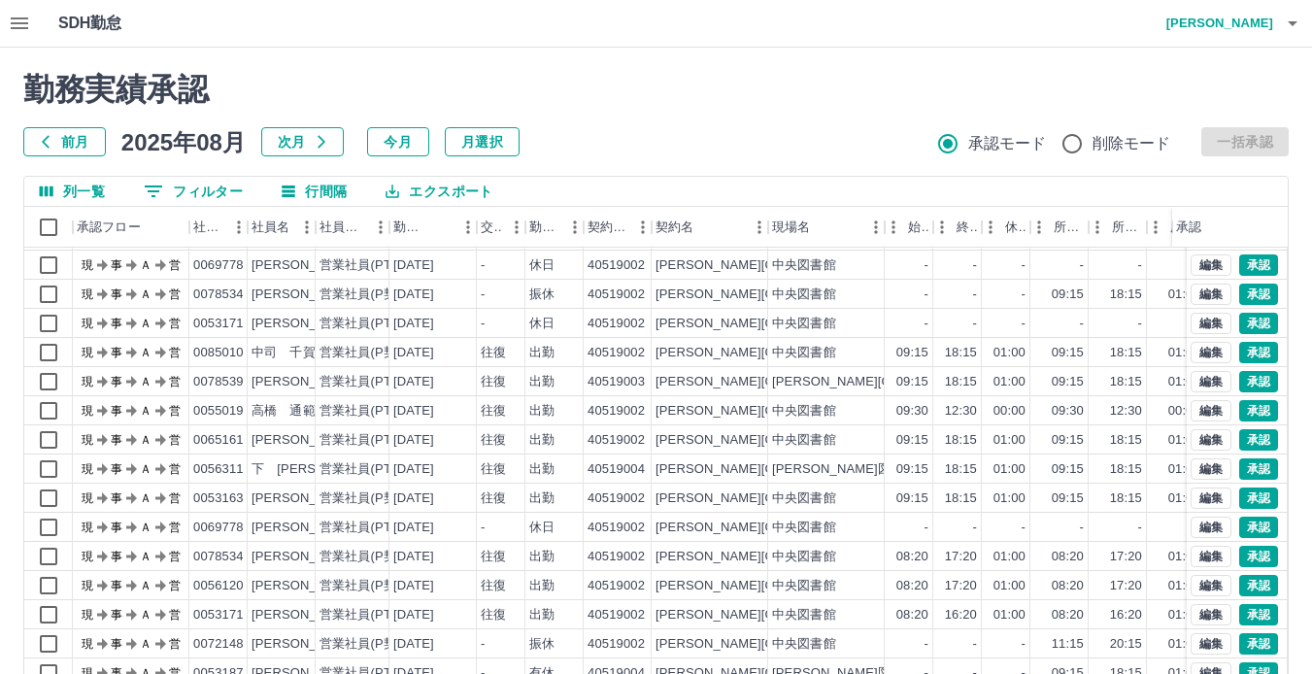
scroll to position [147, 0]
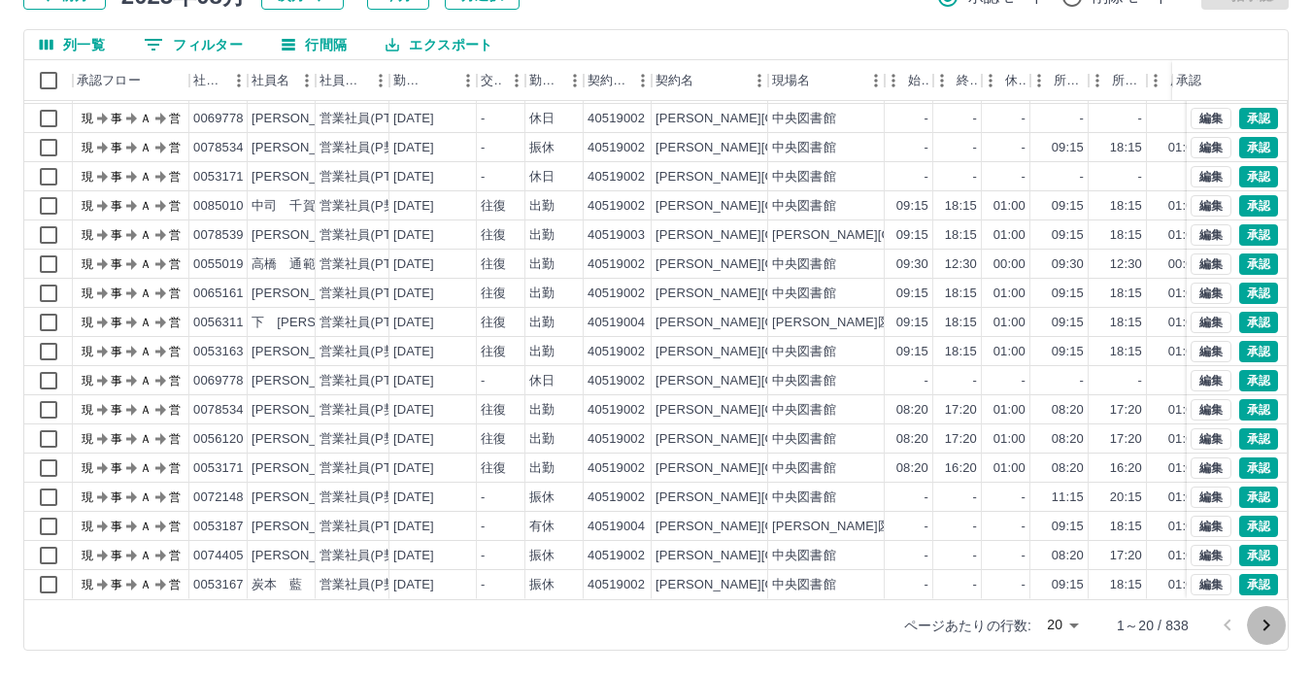
click at [1260, 627] on icon "次のページへ" at bounding box center [1266, 625] width 23 height 23
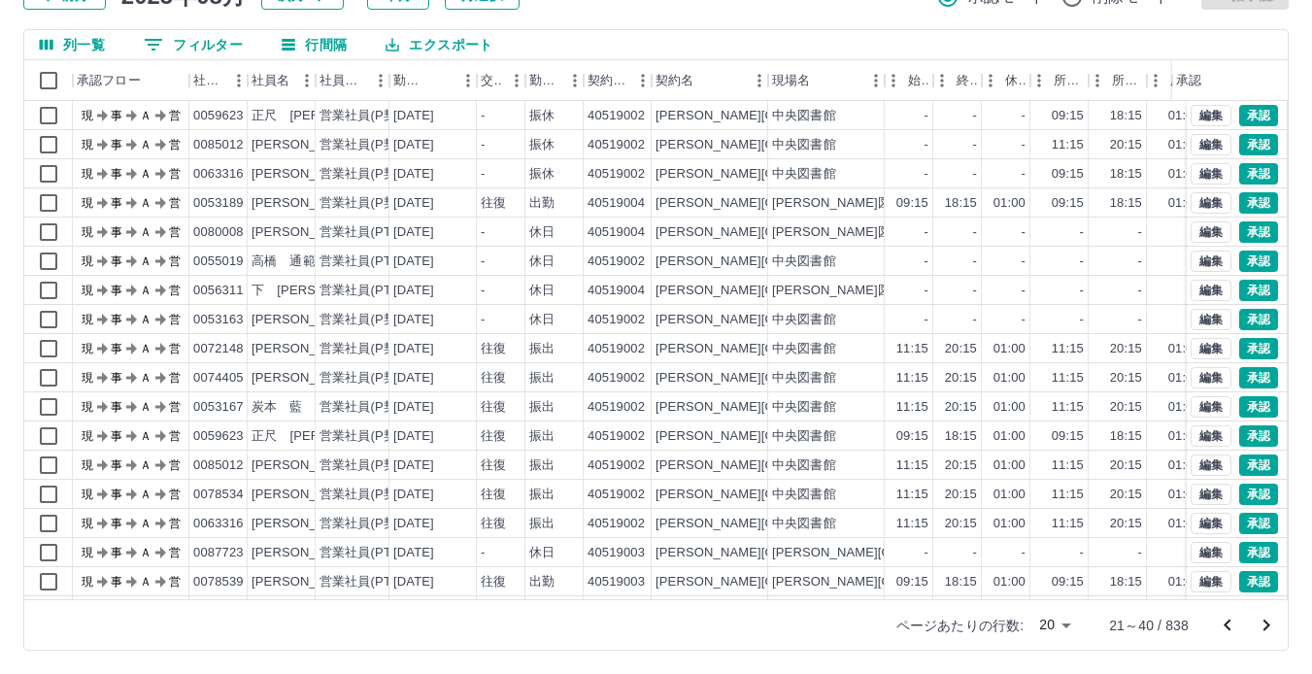
scroll to position [99, 0]
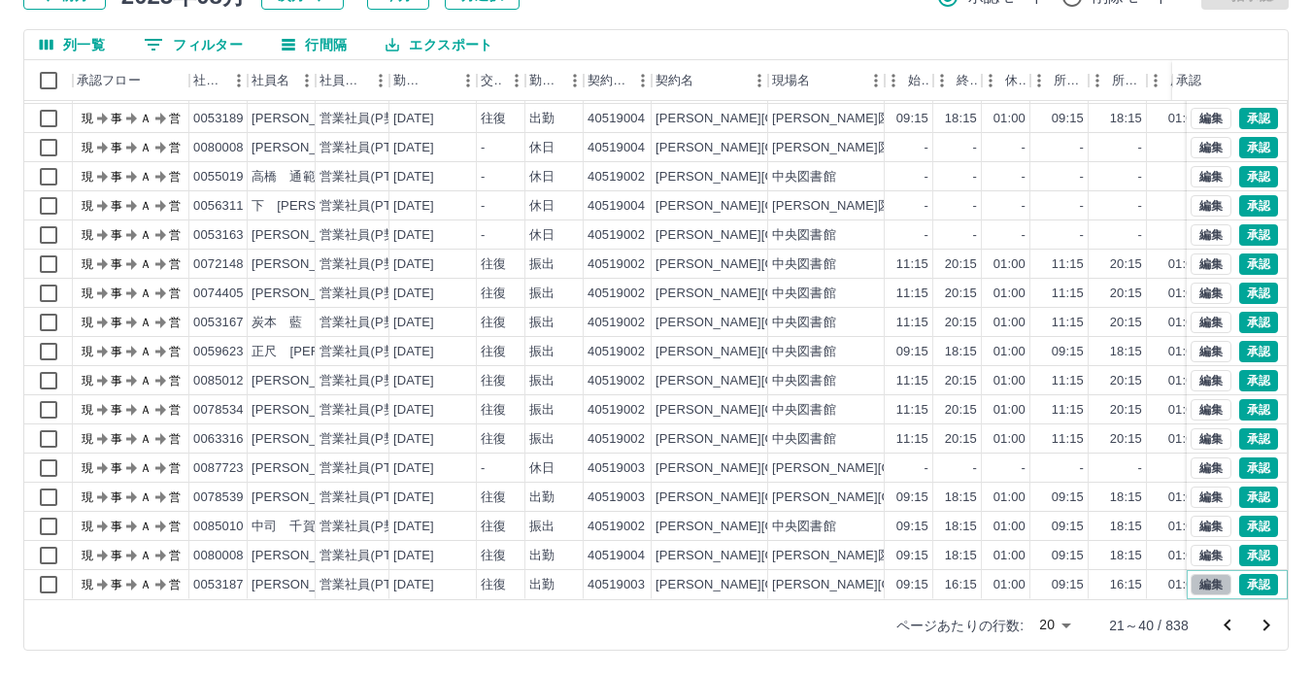
click at [1199, 575] on button "編集" at bounding box center [1211, 584] width 41 height 21
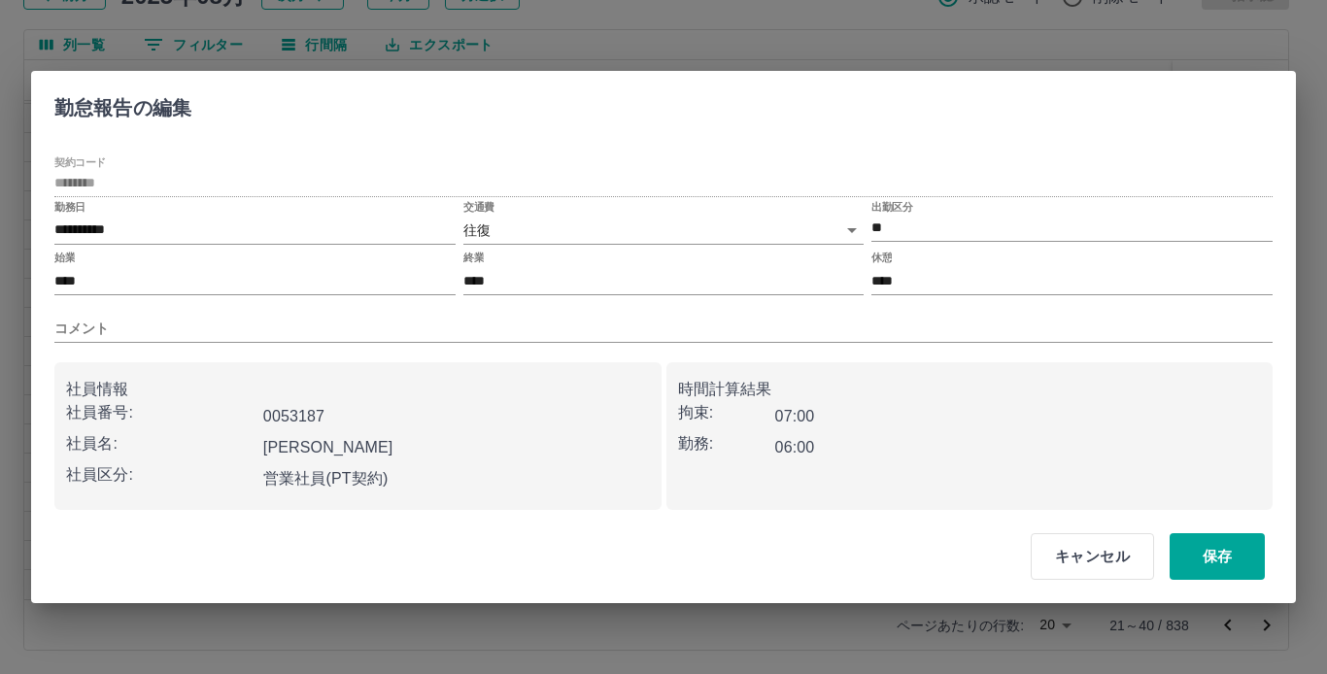
click at [612, 240] on body "SDH勤怠 苅山　和美 勤務実績承認 前月 2025年08月 次月 今月 月選択 承認モード 削除モード 一括承認 列一覧 0 フィルター 行間隔 エクスポー…" at bounding box center [663, 263] width 1327 height 821
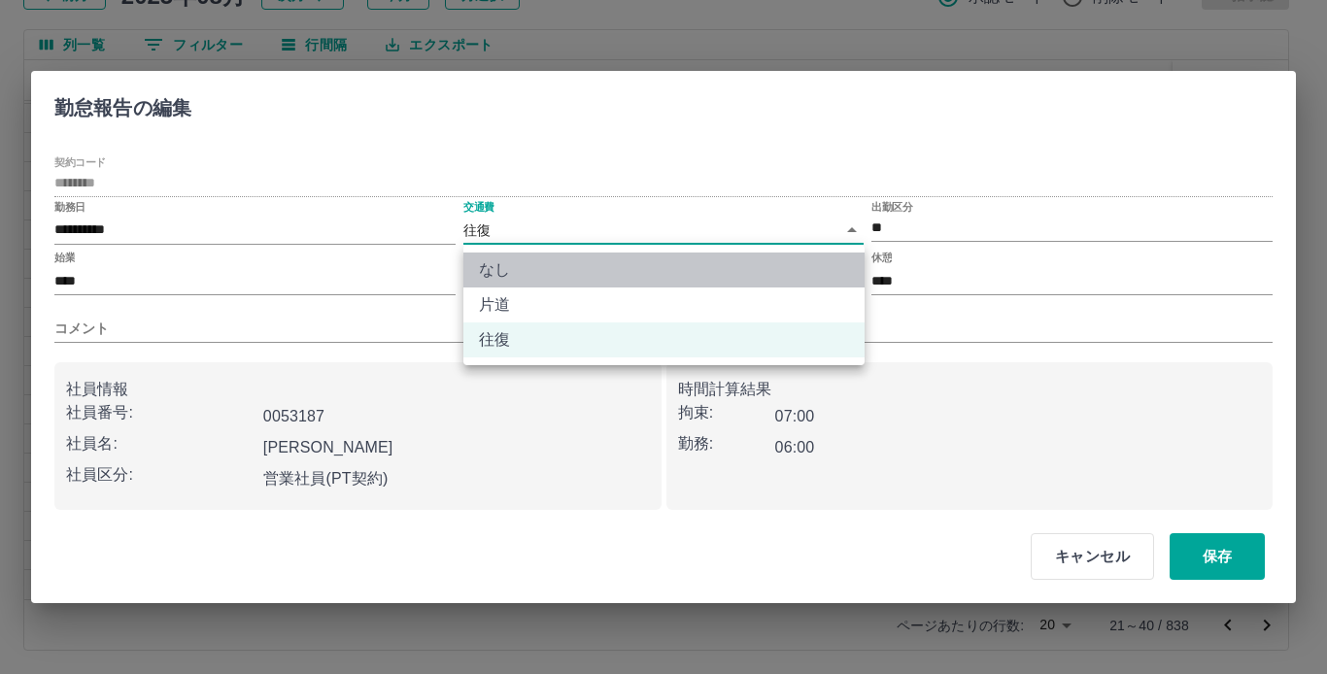
click at [576, 255] on li "なし" at bounding box center [663, 270] width 401 height 35
type input "****"
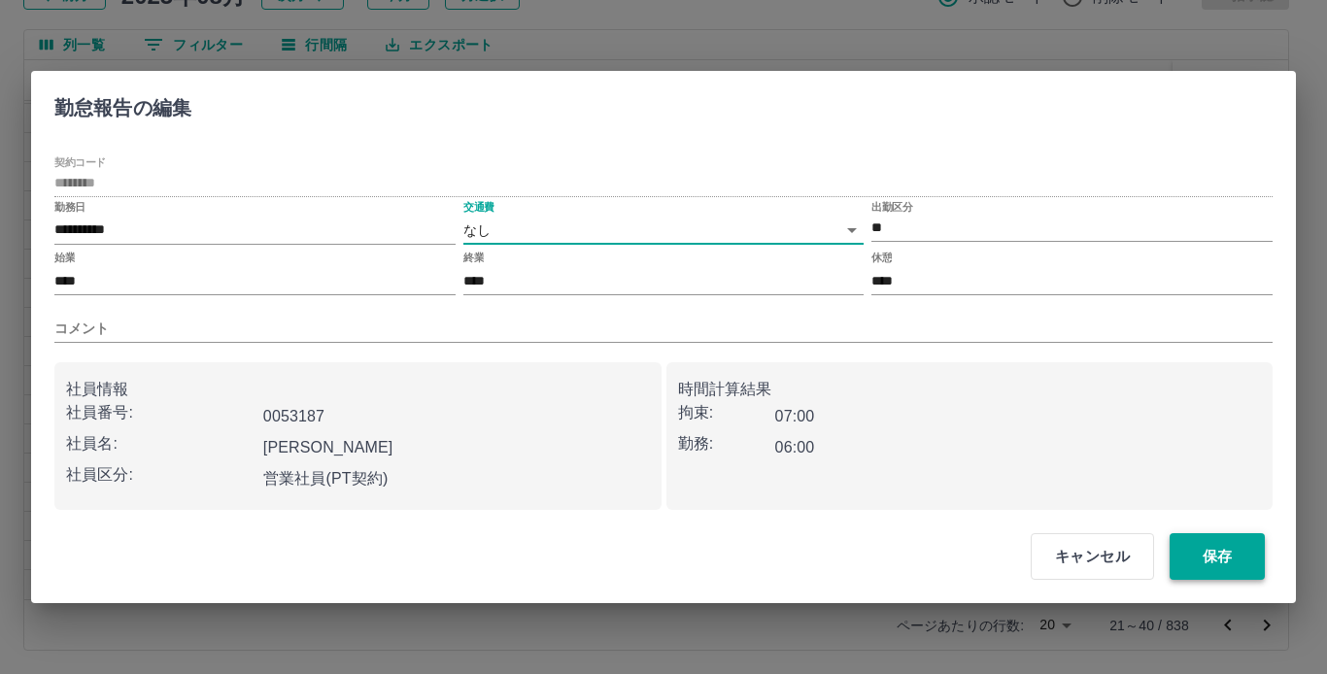
click at [1190, 569] on button "保存" at bounding box center [1216, 556] width 95 height 47
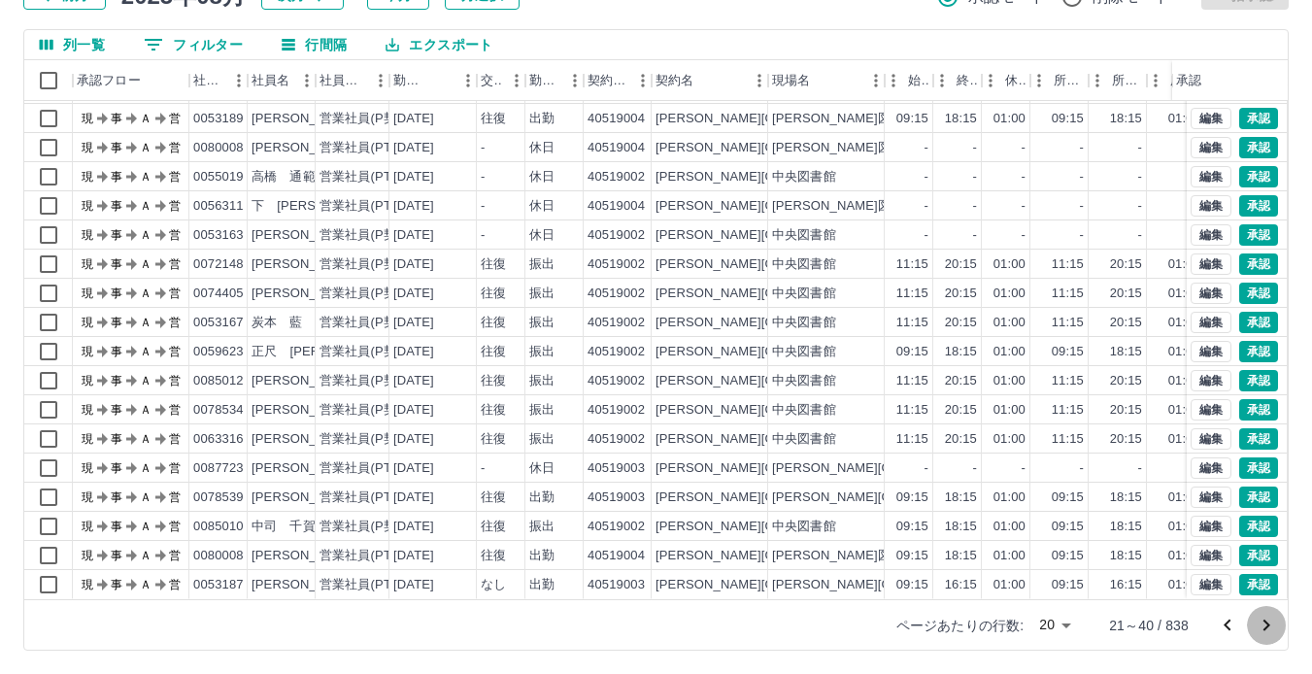
click at [1269, 625] on icon "次のページへ" at bounding box center [1267, 626] width 7 height 12
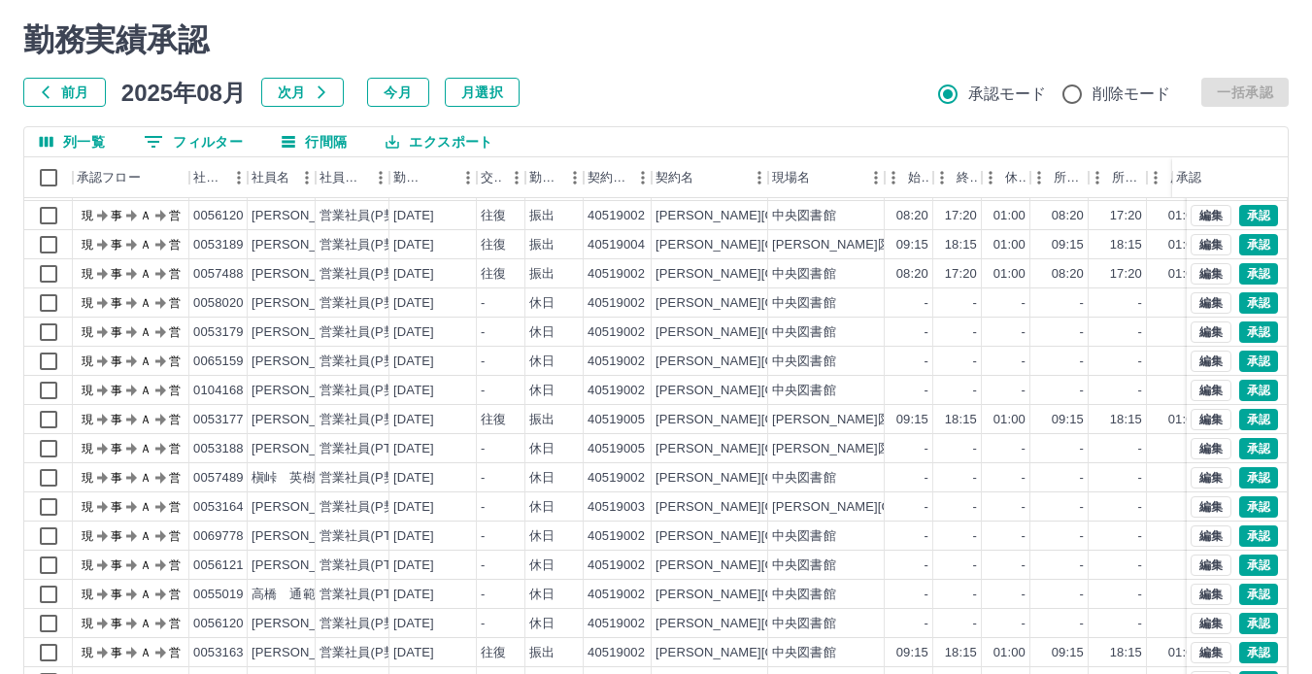
scroll to position [147, 0]
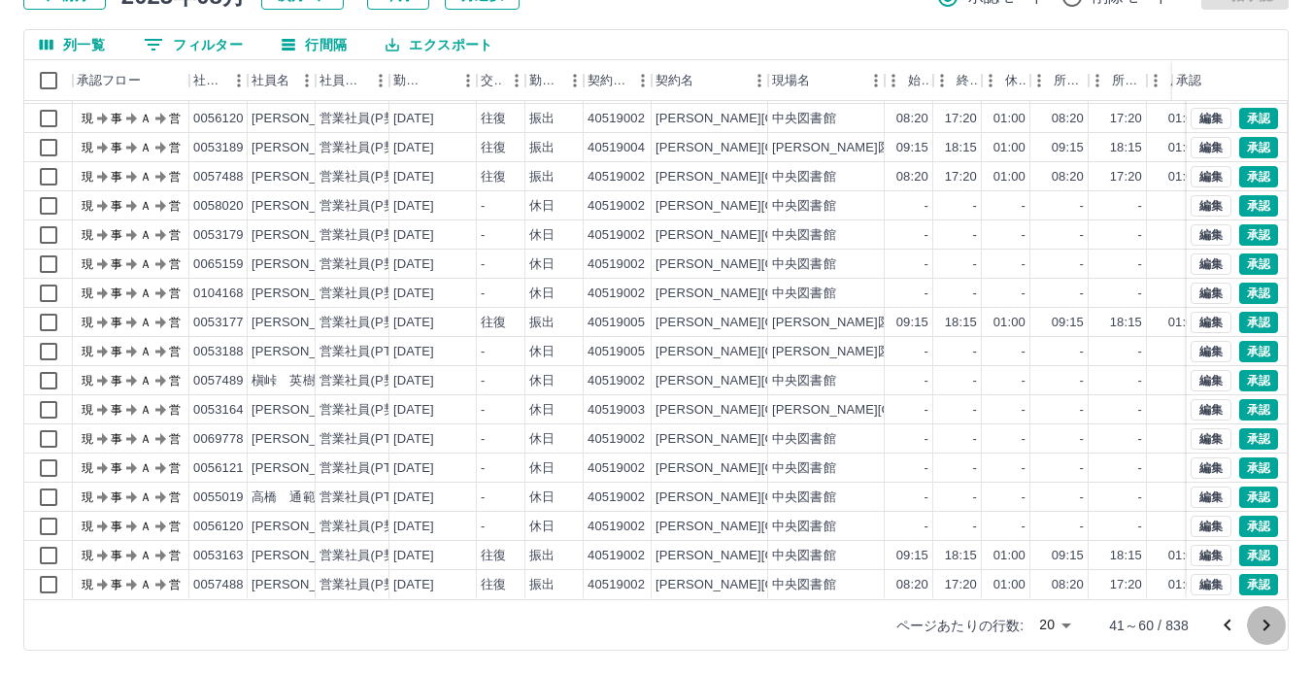
click at [1269, 628] on icon "次のページへ" at bounding box center [1266, 625] width 23 height 23
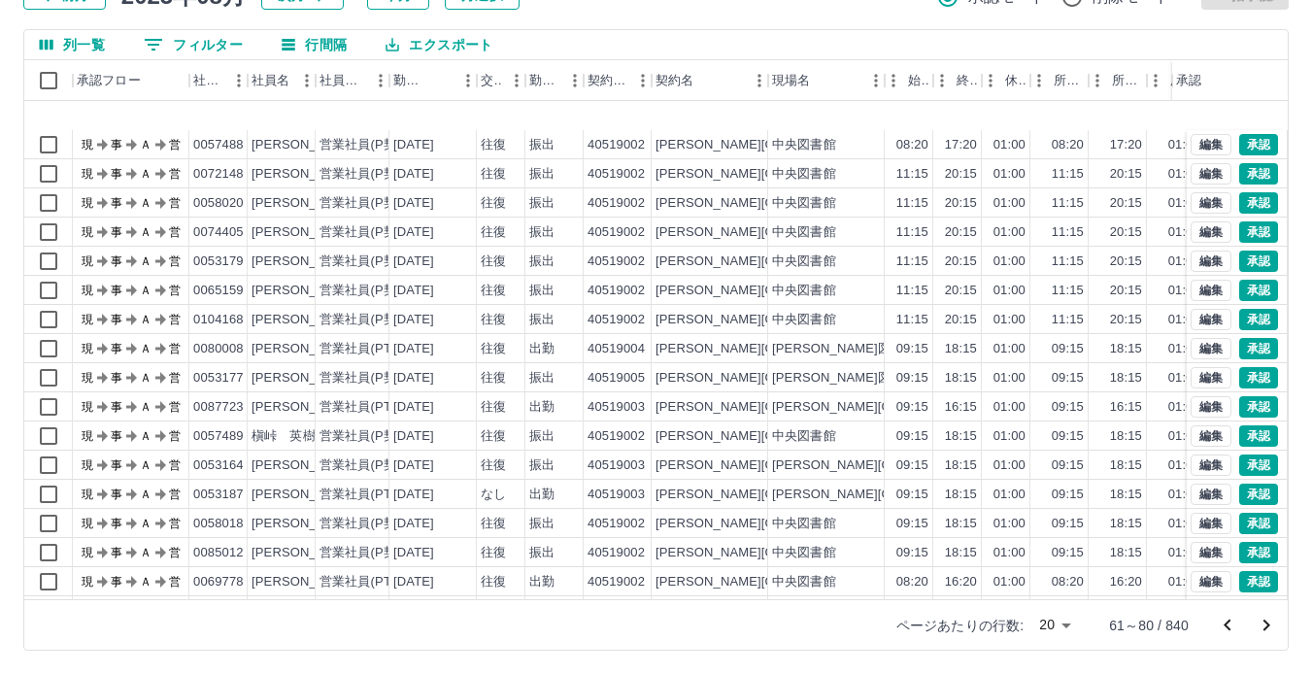
scroll to position [99, 0]
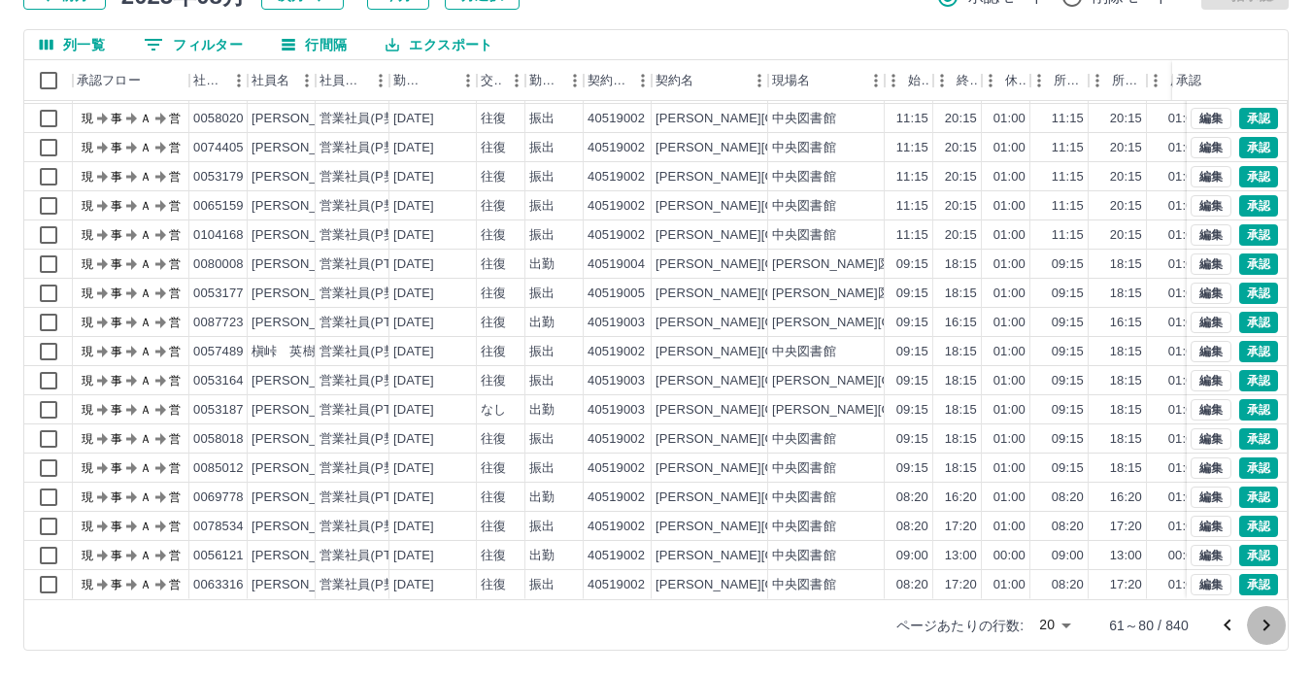
click at [1269, 619] on icon "次のページへ" at bounding box center [1266, 625] width 23 height 23
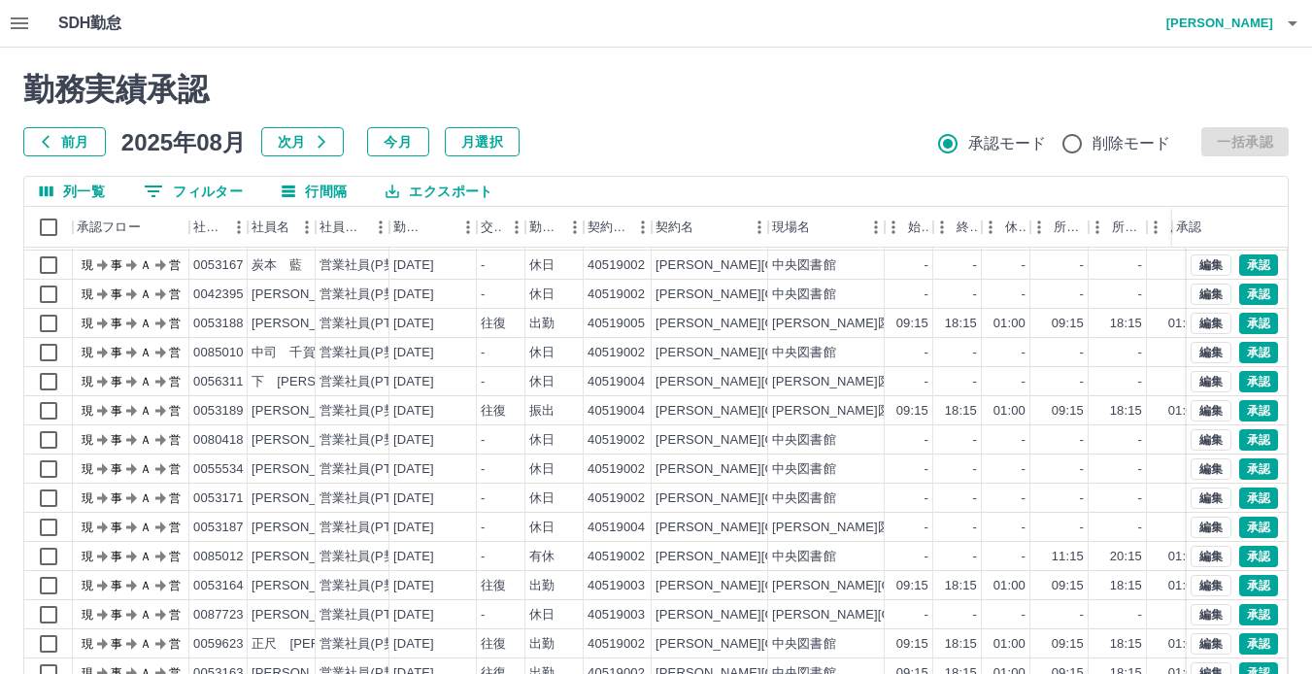
scroll to position [147, 0]
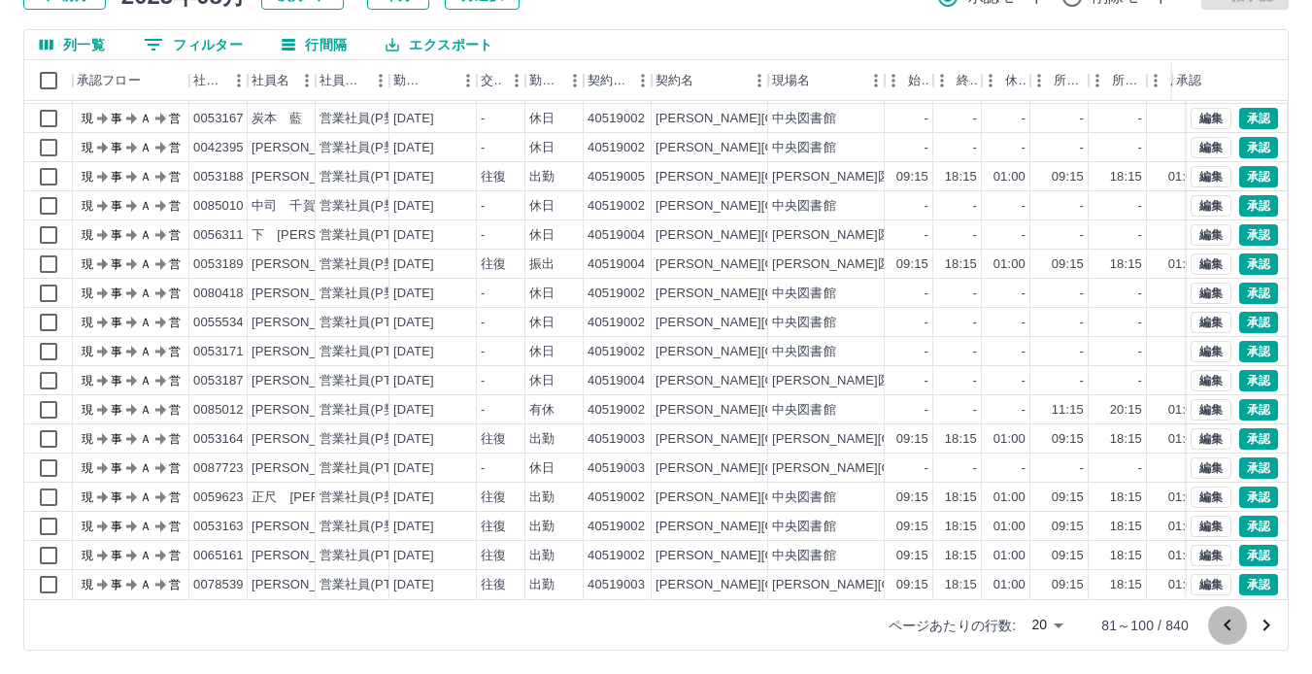
click at [1229, 624] on icon "前のページへ" at bounding box center [1227, 625] width 23 height 23
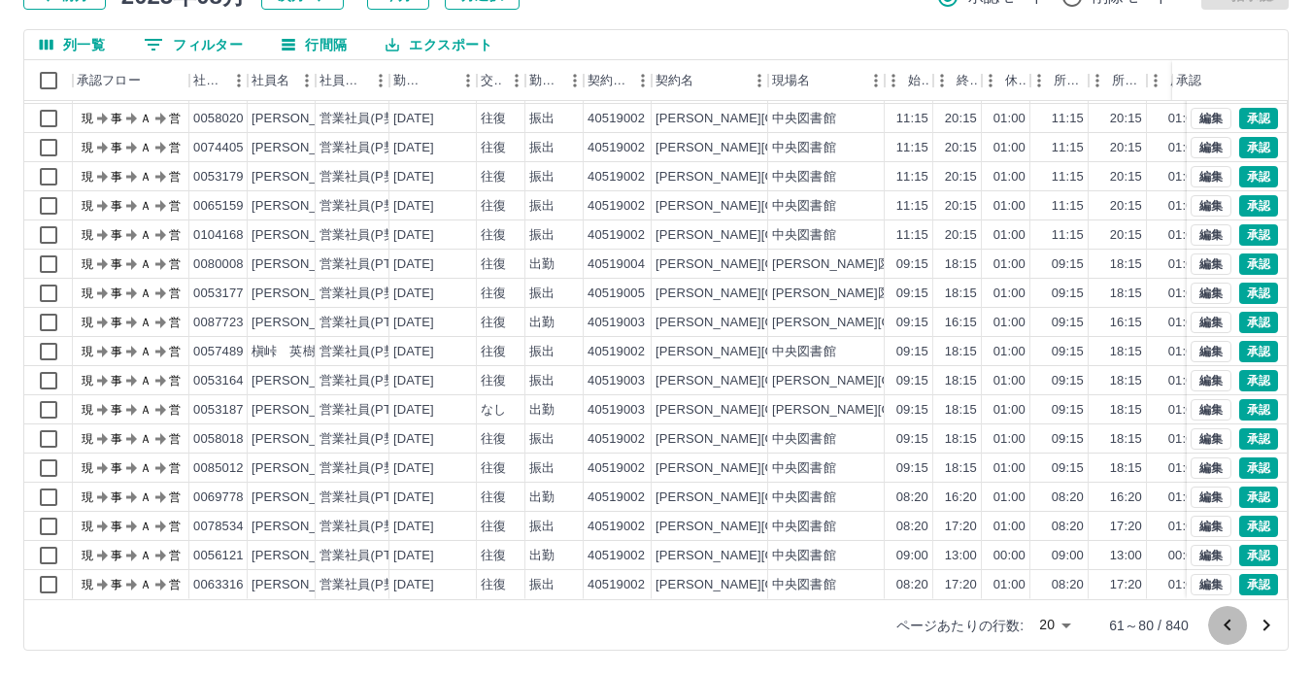
click at [1228, 625] on icon "前のページへ" at bounding box center [1227, 625] width 23 height 23
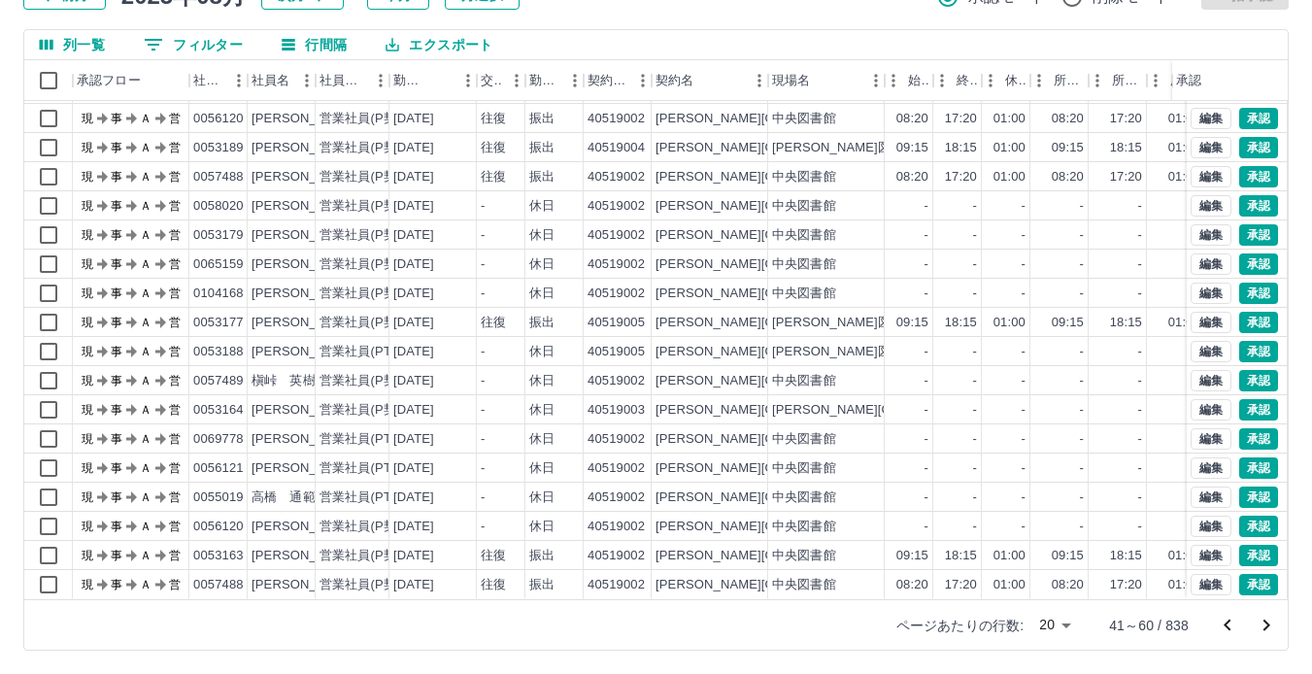
click at [1227, 620] on icon "前のページへ" at bounding box center [1227, 625] width 23 height 23
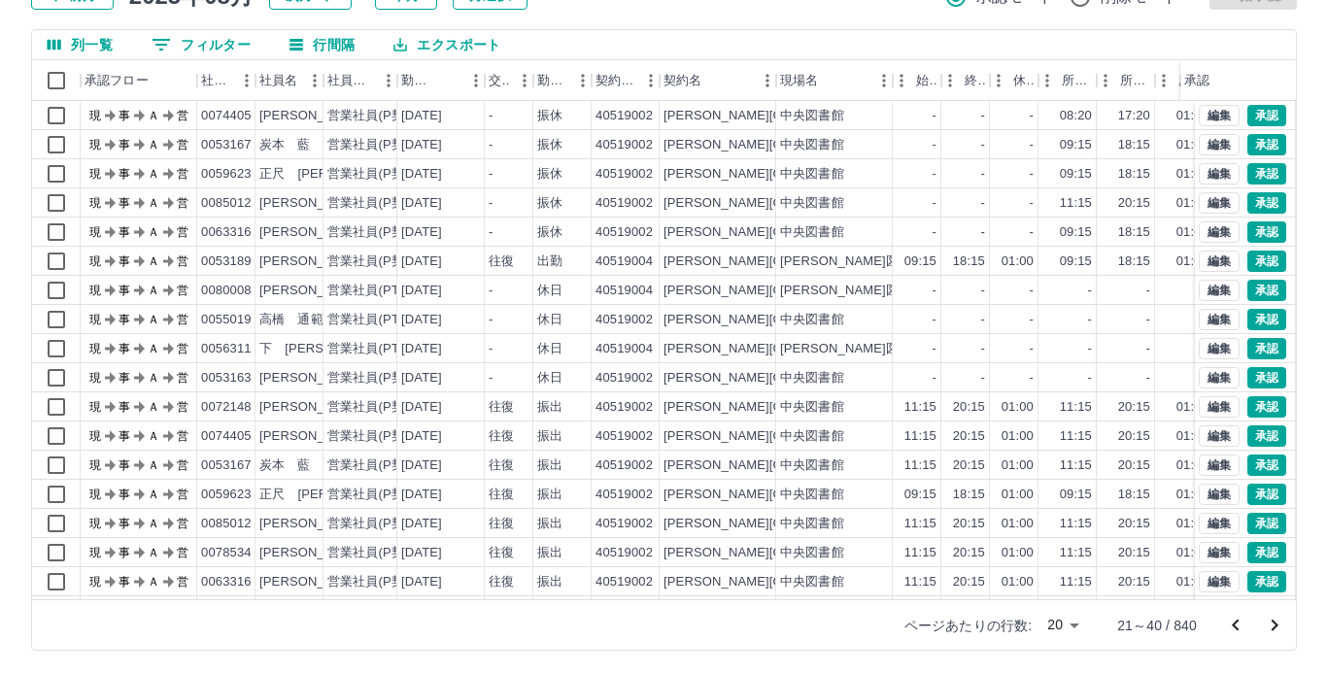
scroll to position [0, 0]
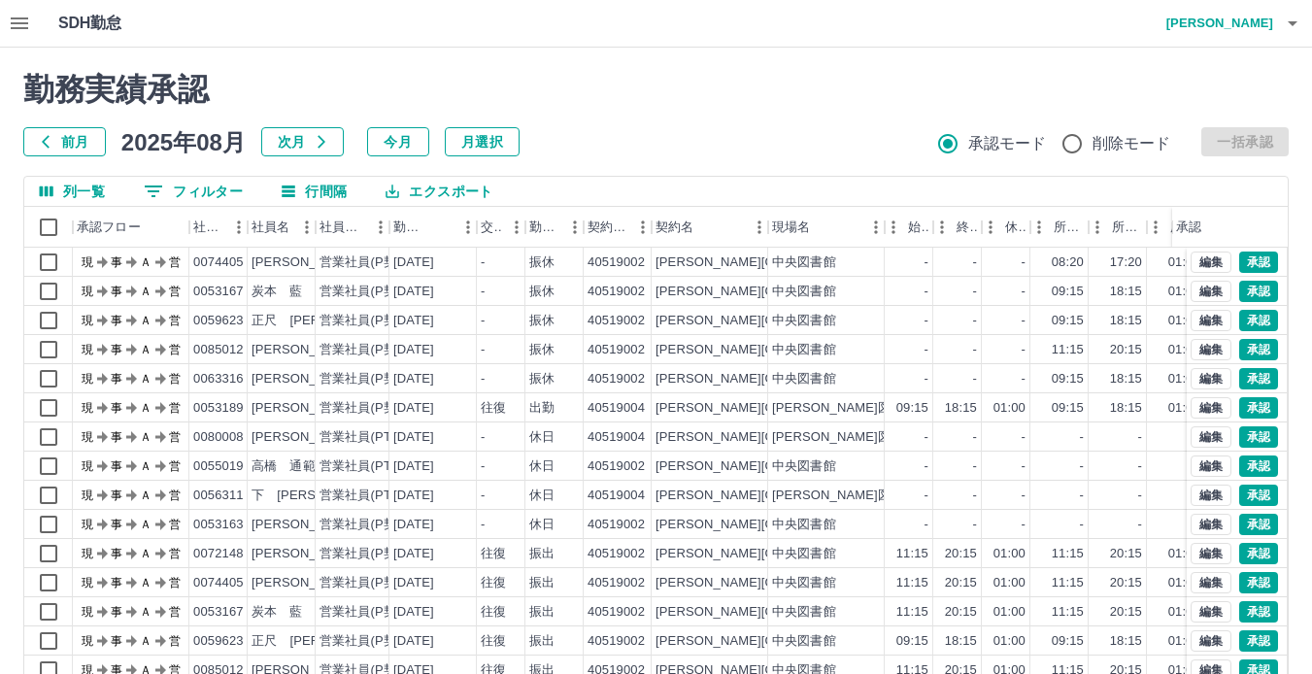
click at [1292, 34] on icon "button" at bounding box center [1292, 23] width 23 height 23
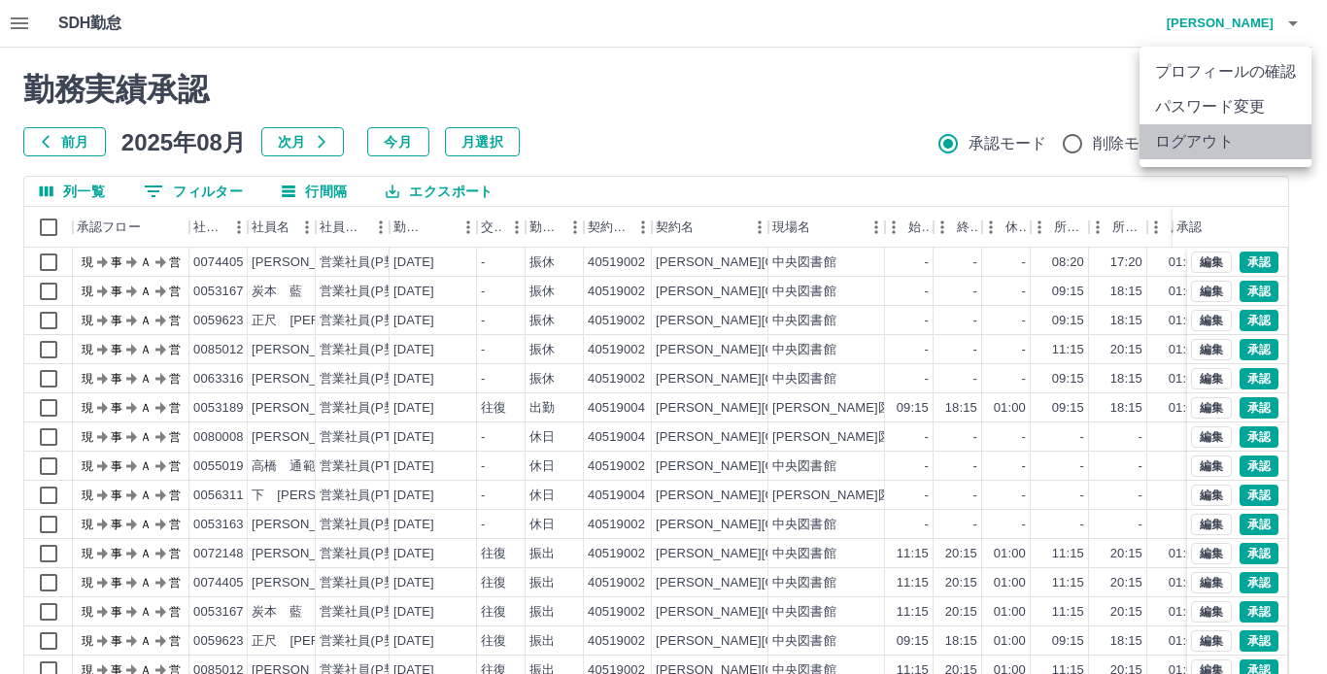
click at [1235, 145] on li "ログアウト" at bounding box center [1225, 141] width 172 height 35
